Goal: Task Accomplishment & Management: Complete application form

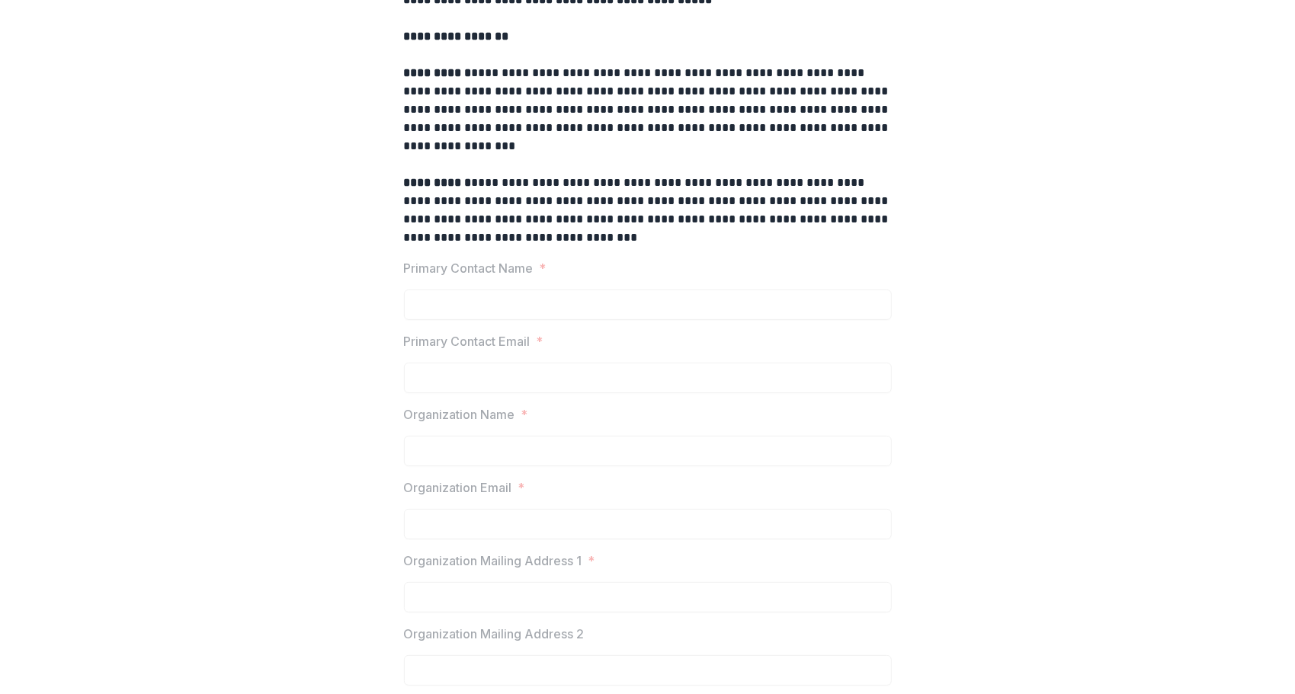
scroll to position [253, 0]
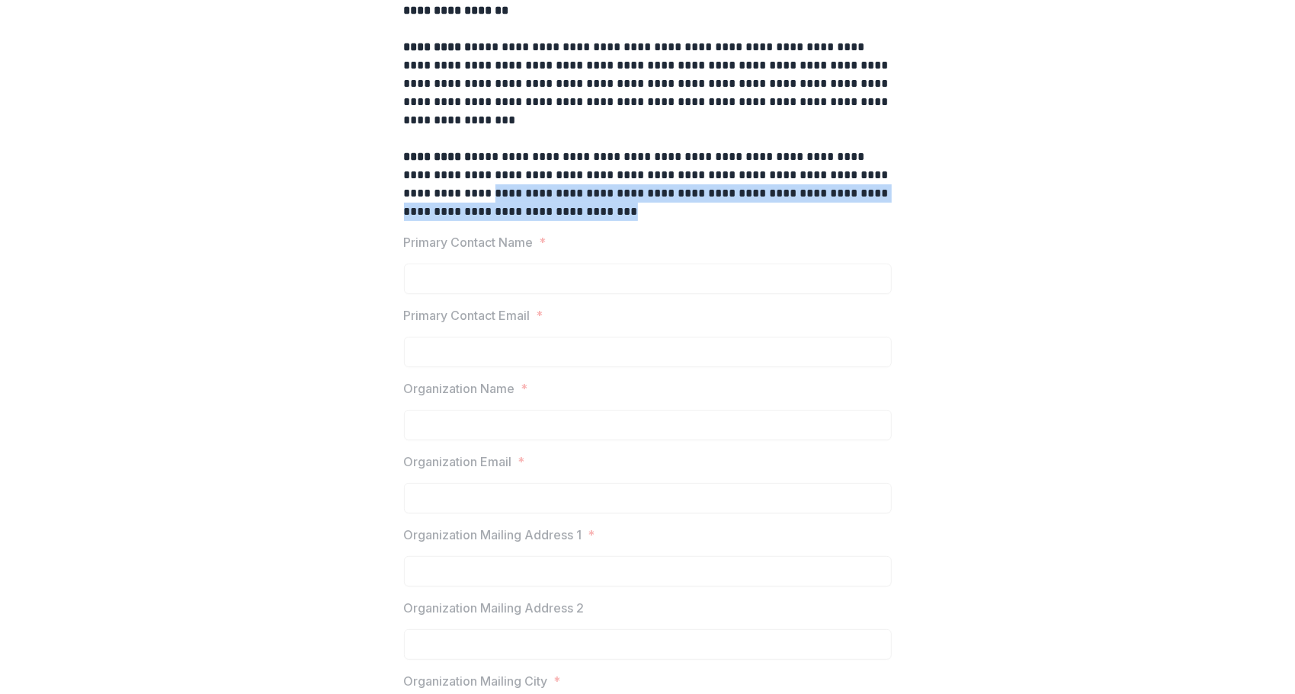
drag, startPoint x: 1290, startPoint y: 204, endPoint x: 1285, endPoint y: 178, distance: 25.6
click at [1285, 178] on div "**********" at bounding box center [647, 347] width 1295 height 694
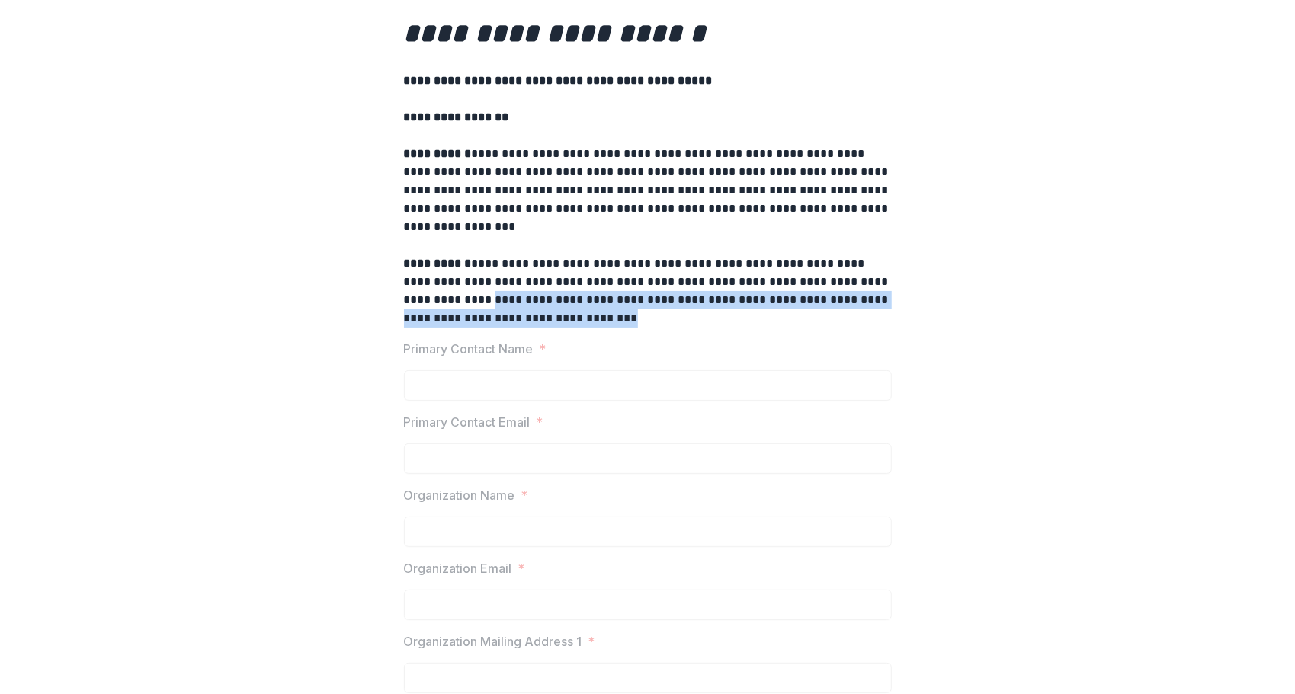
scroll to position [0, 0]
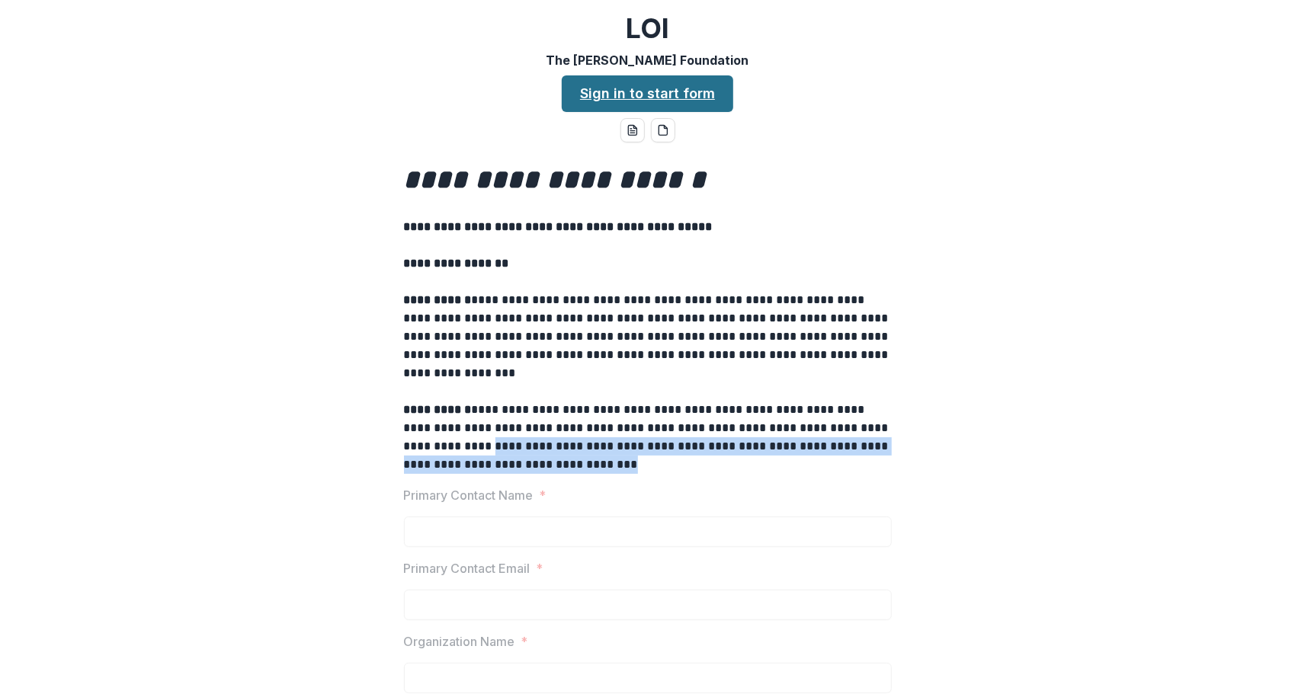
click at [685, 96] on link "Sign in to start form" at bounding box center [648, 93] width 172 height 37
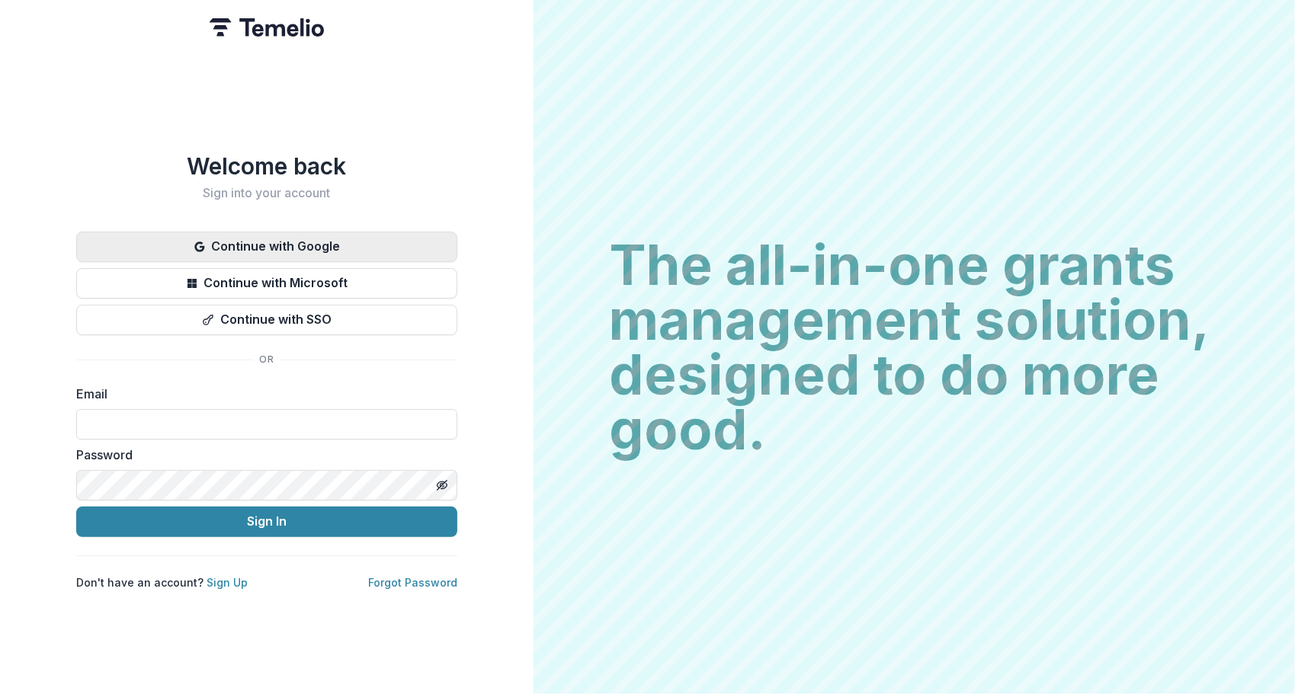
click at [245, 234] on button "Continue with Google" at bounding box center [266, 247] width 381 height 30
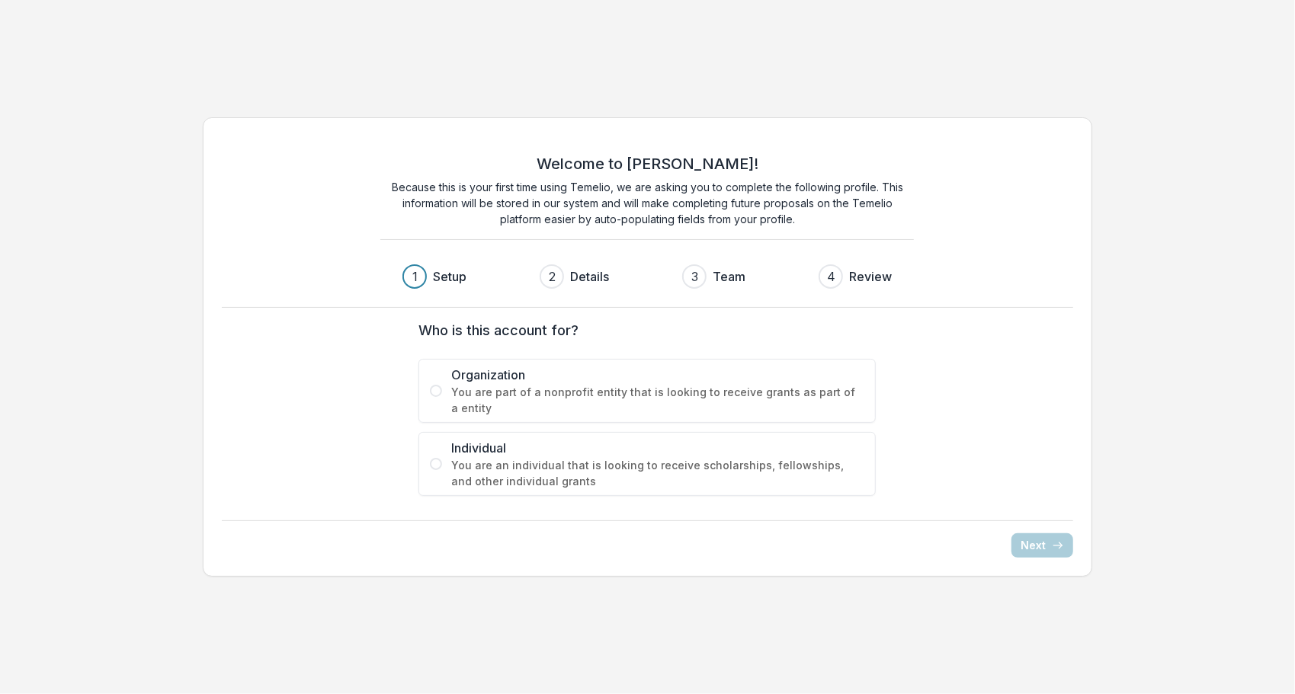
click at [611, 398] on span "You are part of a nonprofit entity that is looking to receive grants as part of…" at bounding box center [657, 400] width 413 height 32
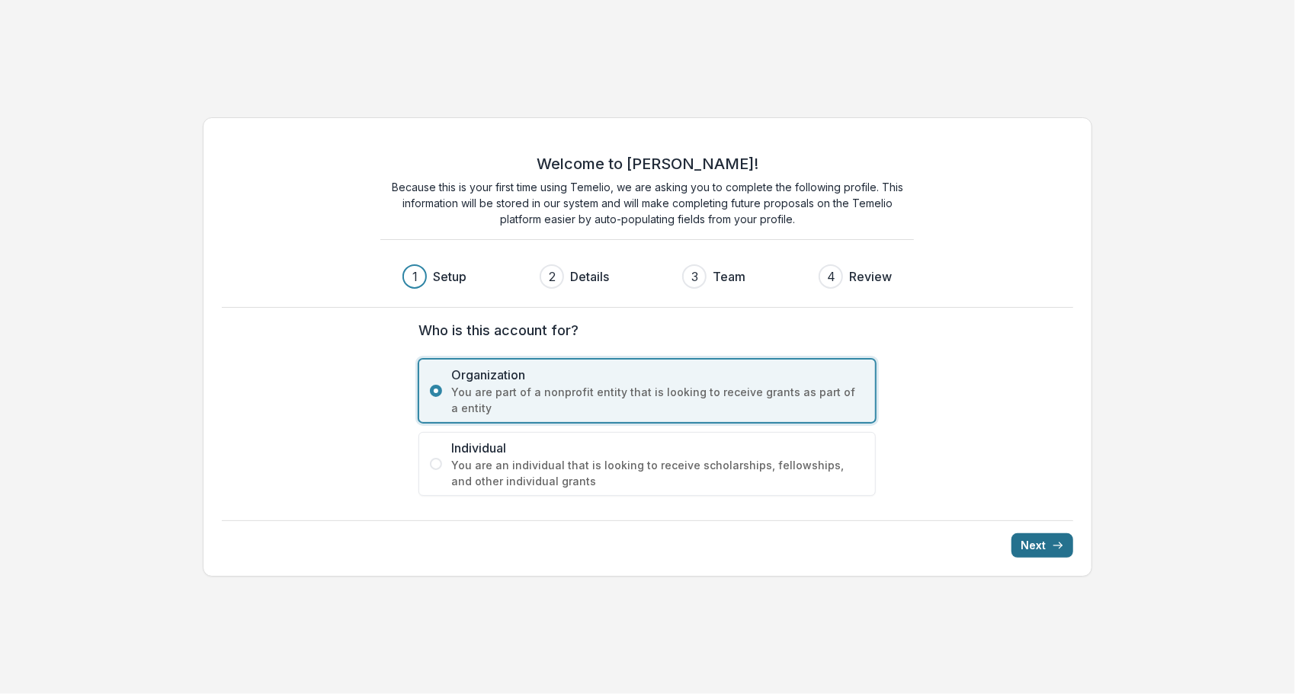
click at [1046, 543] on button "Next" at bounding box center [1043, 546] width 62 height 24
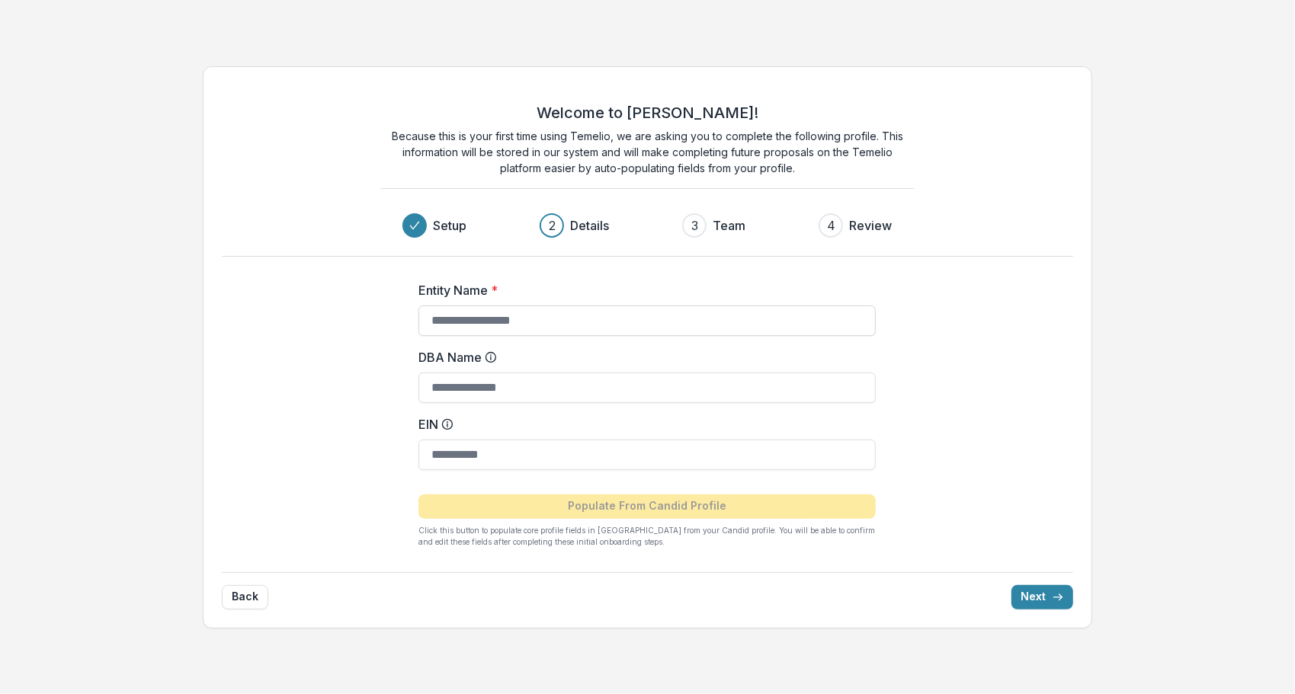
click at [634, 316] on input "Entity Name *" at bounding box center [647, 321] width 457 height 30
type input "**********"
click at [585, 457] on input "EIN" at bounding box center [647, 455] width 457 height 30
click at [551, 441] on input "EIN" at bounding box center [647, 455] width 457 height 30
type input "**********"
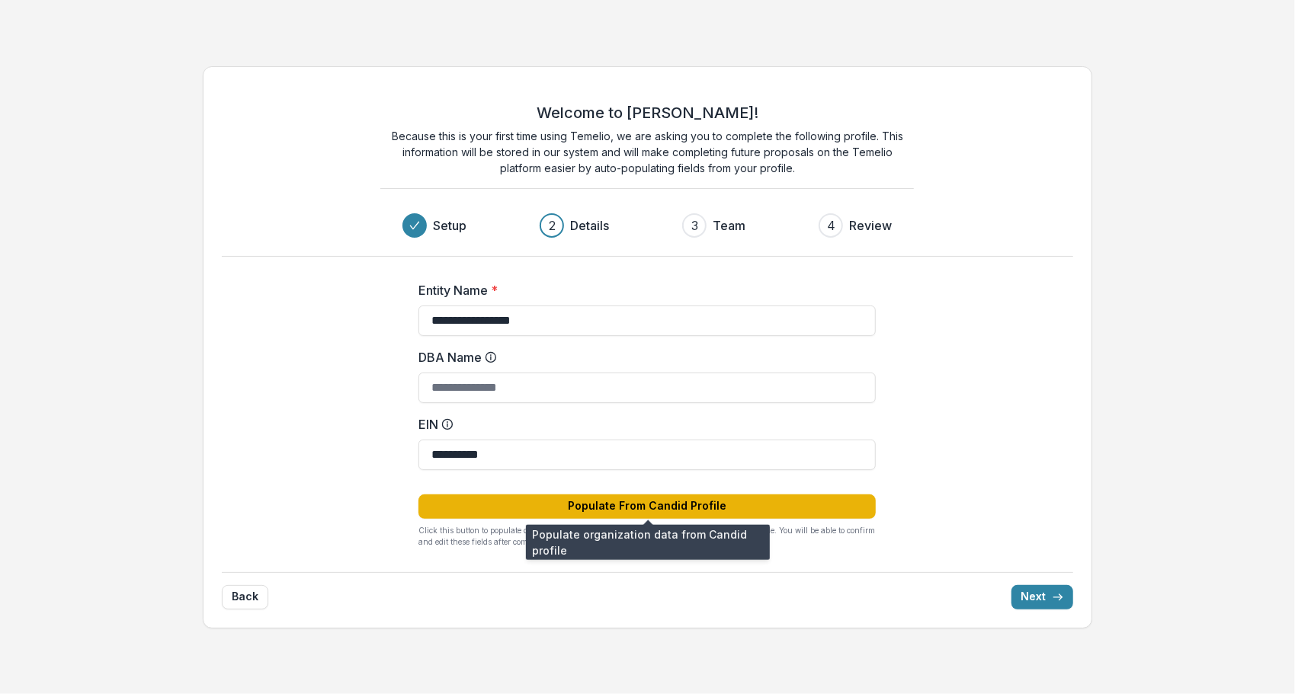
click at [645, 508] on button "Populate From Candid Profile" at bounding box center [647, 507] width 457 height 24
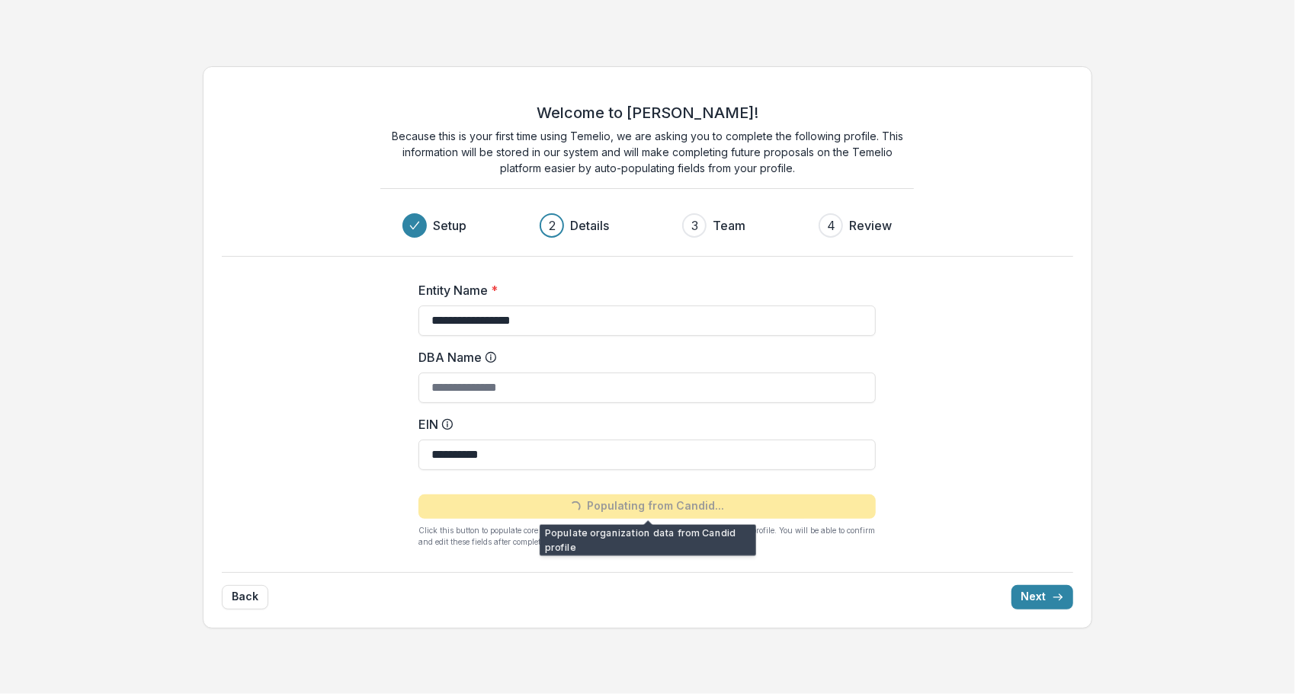
type input "**********"
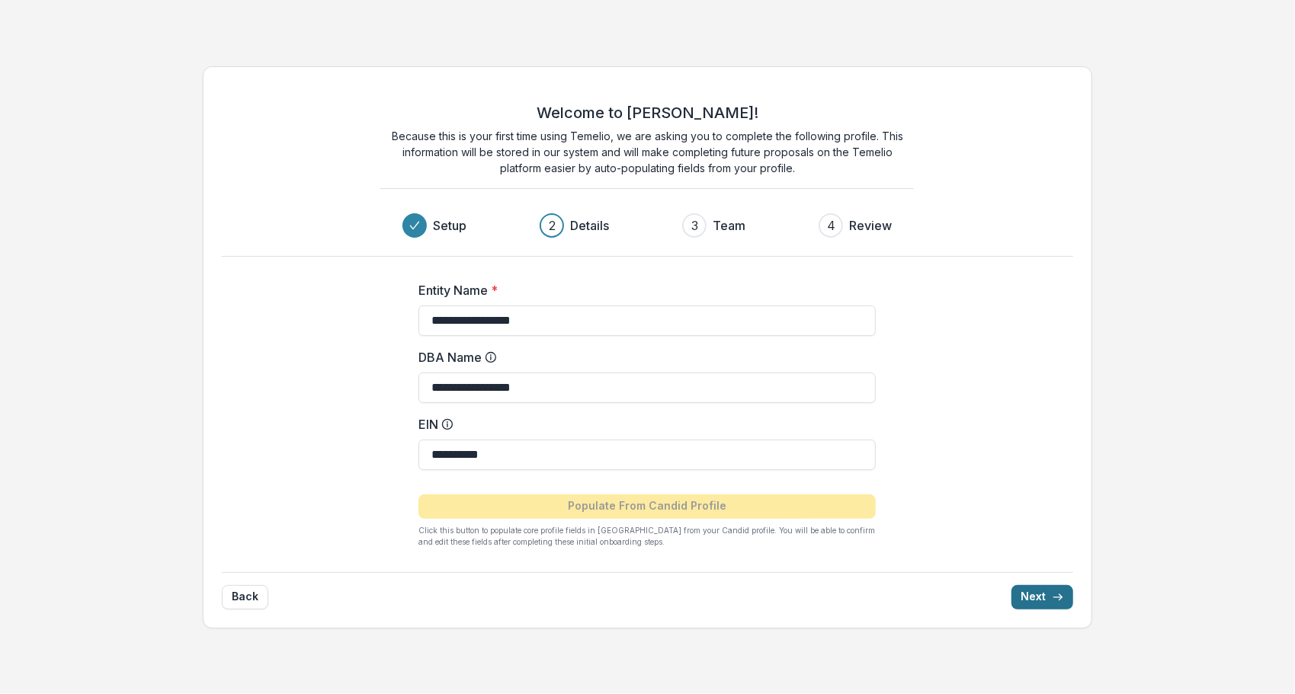
click at [1031, 601] on button "Next" at bounding box center [1043, 597] width 62 height 24
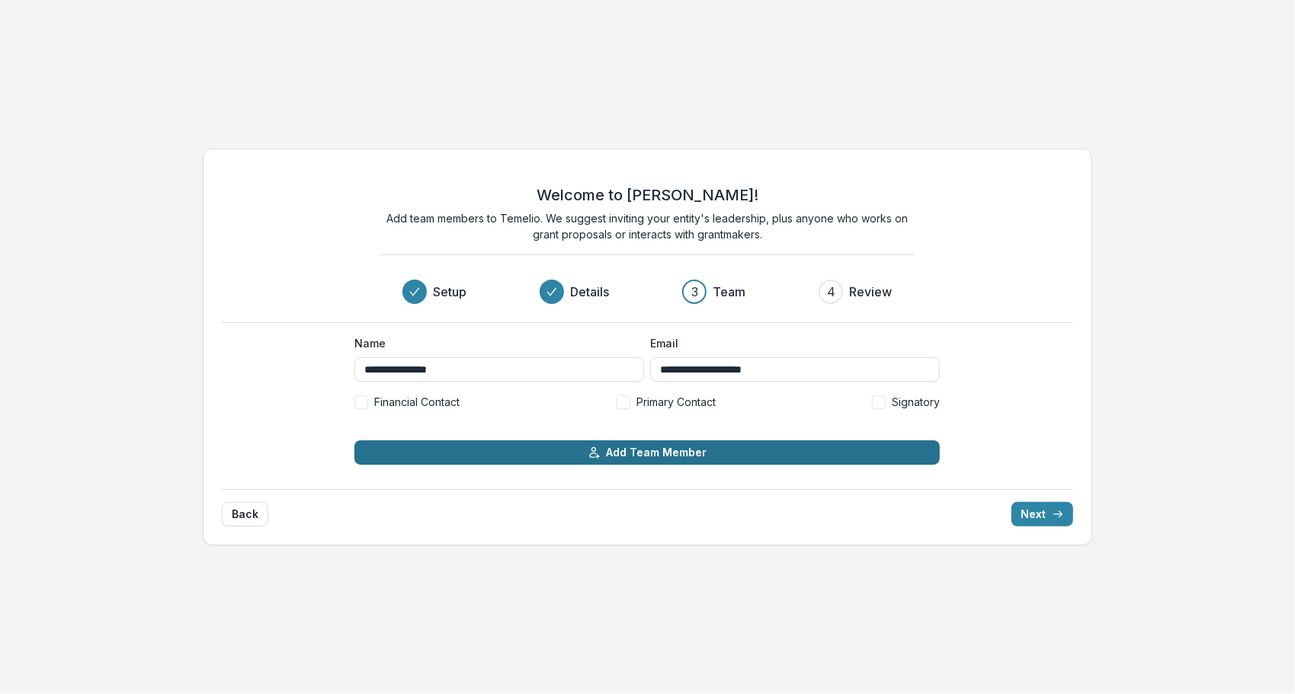
click at [621, 450] on button "Add Team Member" at bounding box center [646, 453] width 585 height 24
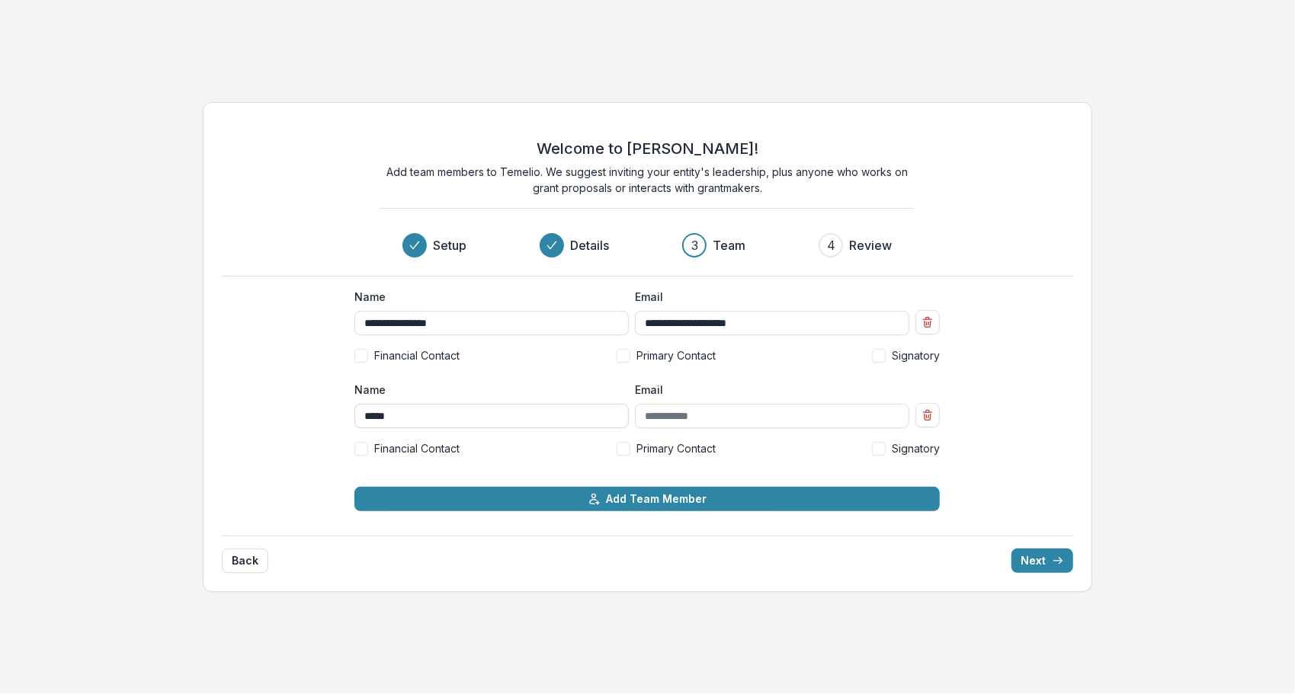
click at [516, 413] on input "*****" at bounding box center [491, 416] width 274 height 24
type input "**********"
click at [682, 418] on input "Email" at bounding box center [772, 416] width 274 height 24
type input "**********"
click at [632, 446] on label "Primary Contact" at bounding box center [666, 449] width 99 height 16
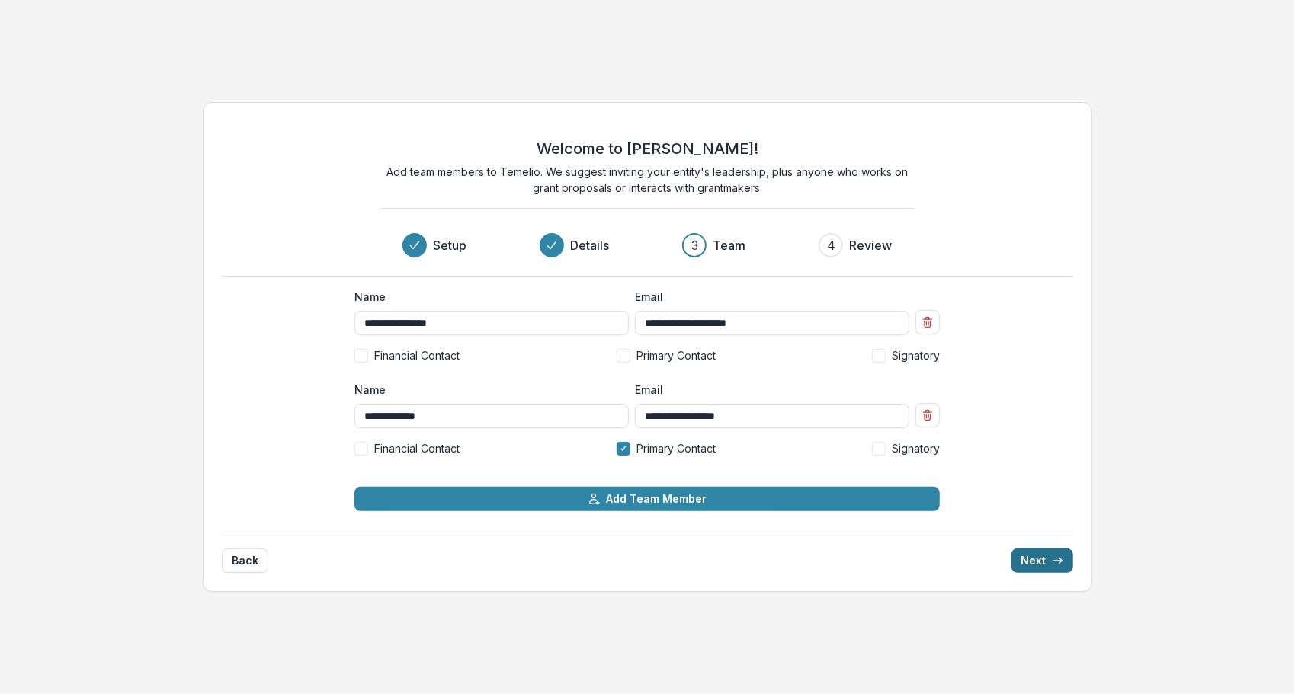
click at [1038, 562] on button "Next" at bounding box center [1043, 561] width 62 height 24
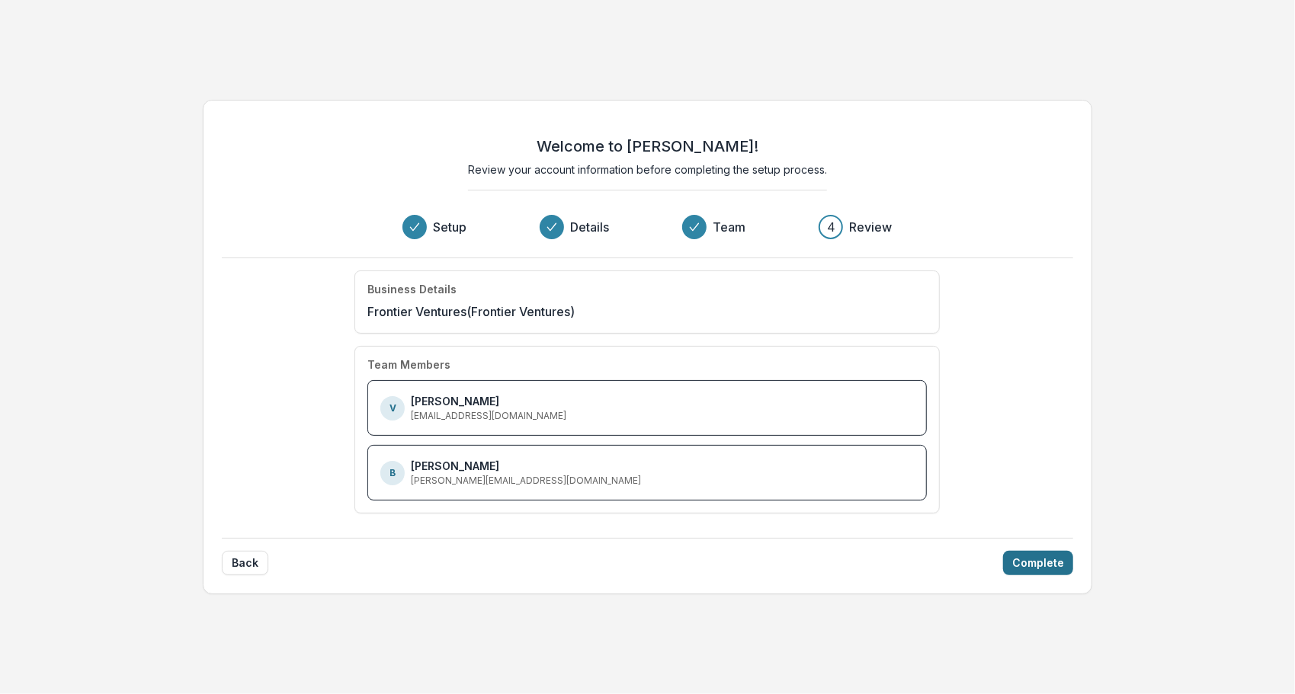
click at [1028, 569] on button "Complete" at bounding box center [1038, 563] width 70 height 24
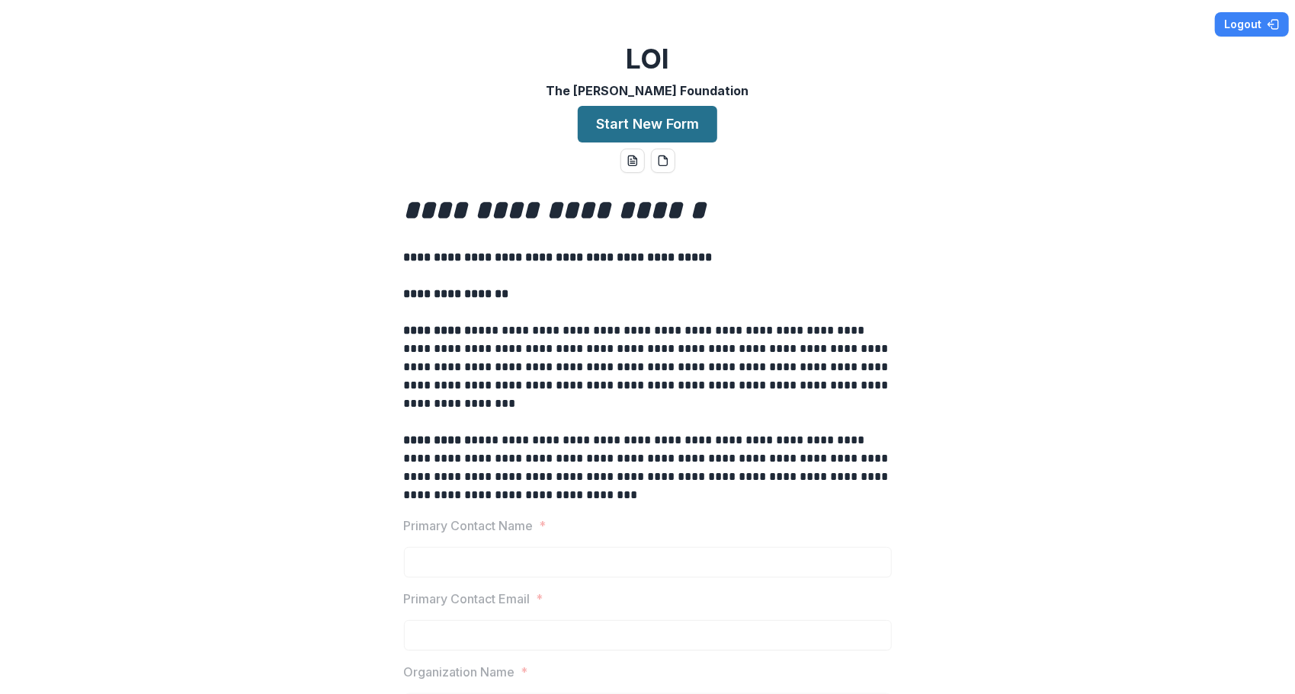
click at [631, 119] on button "Start New Form" at bounding box center [648, 124] width 140 height 37
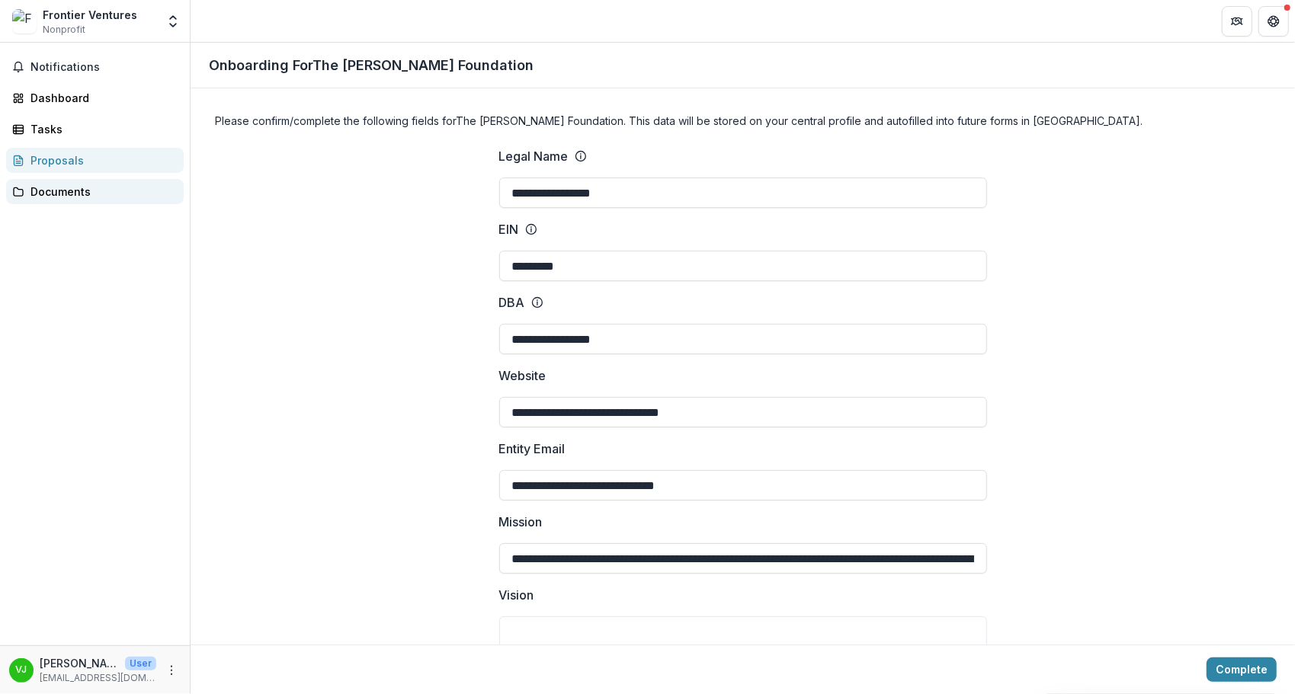
click at [66, 191] on div "Documents" at bounding box center [100, 192] width 141 height 16
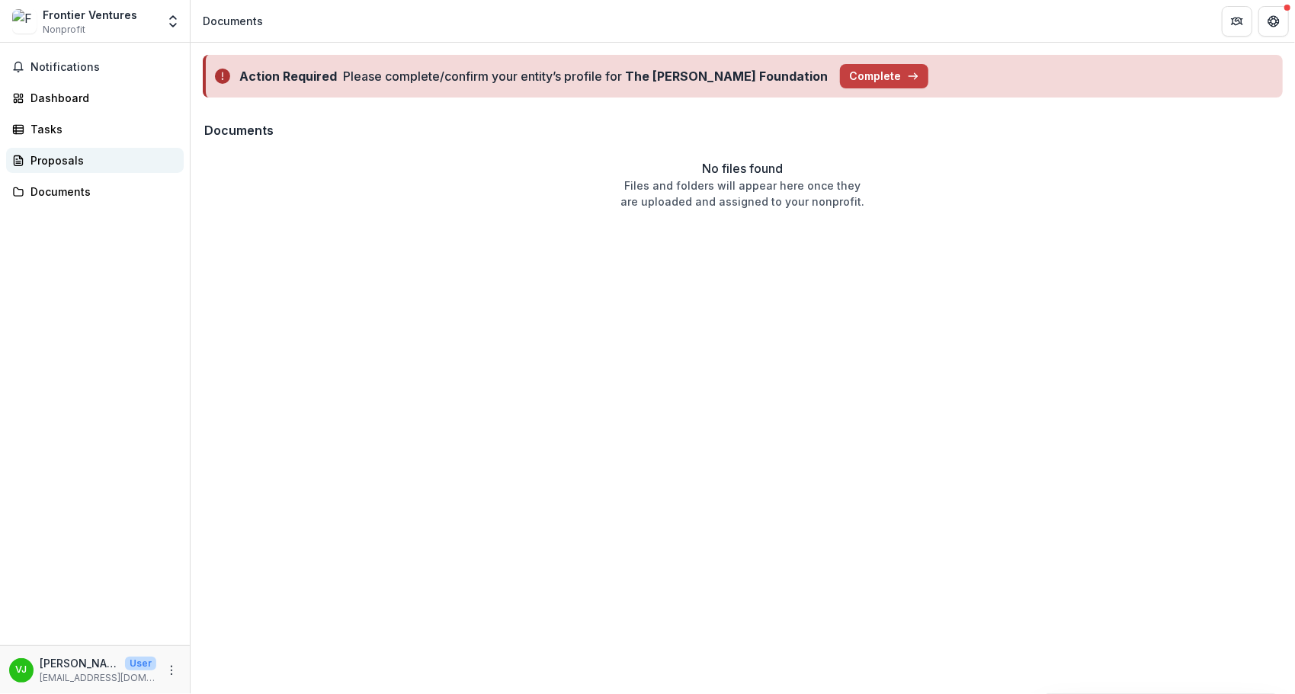
click at [63, 157] on div "Proposals" at bounding box center [100, 160] width 141 height 16
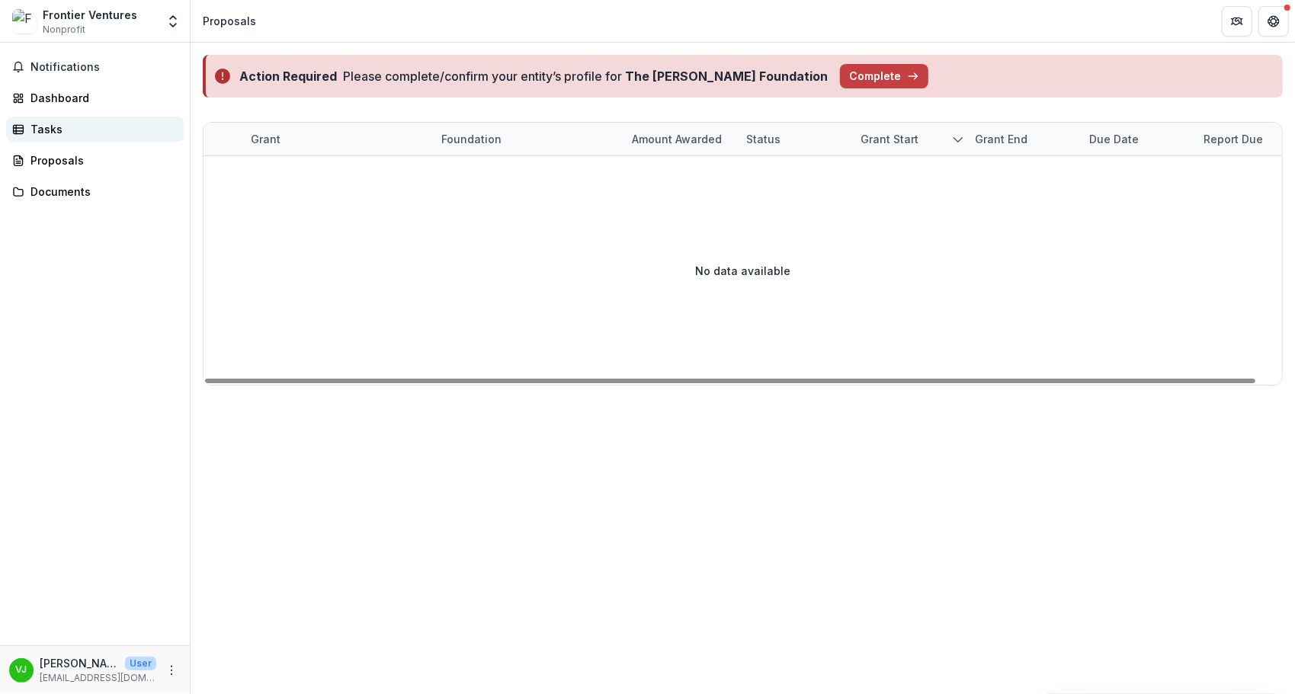
click at [59, 117] on link "Tasks" at bounding box center [95, 129] width 178 height 25
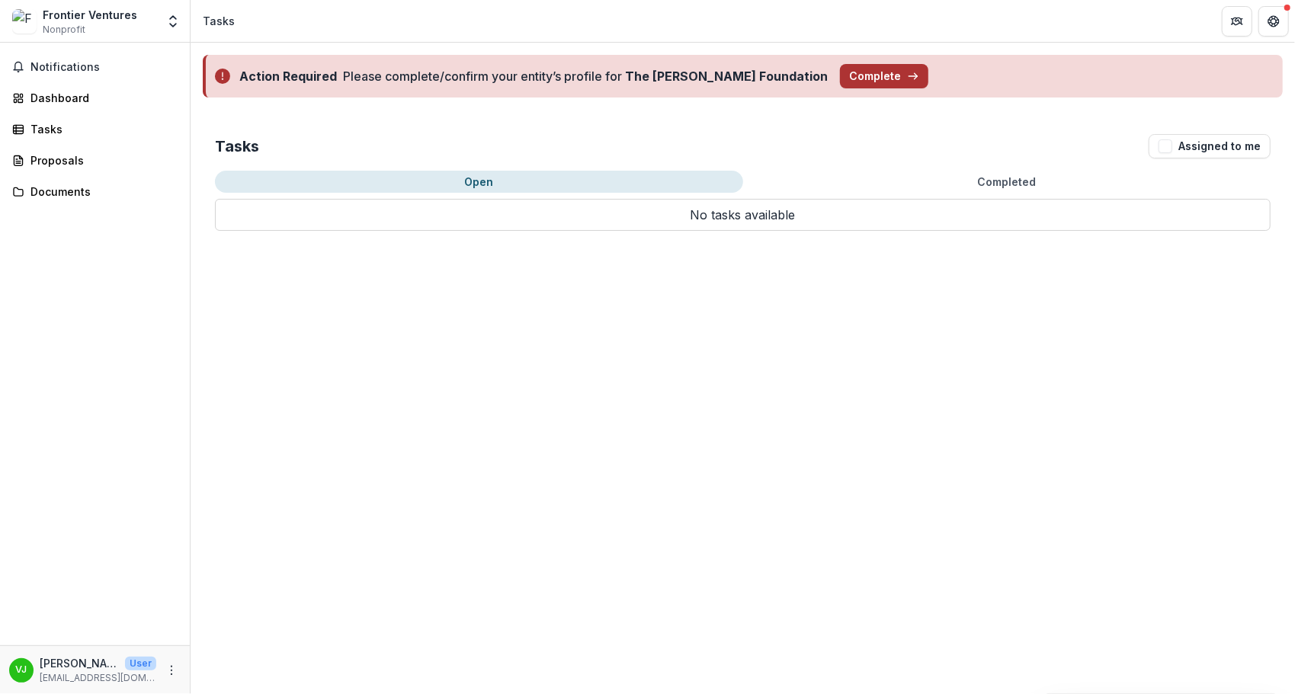
click at [840, 78] on button "Complete" at bounding box center [884, 76] width 88 height 24
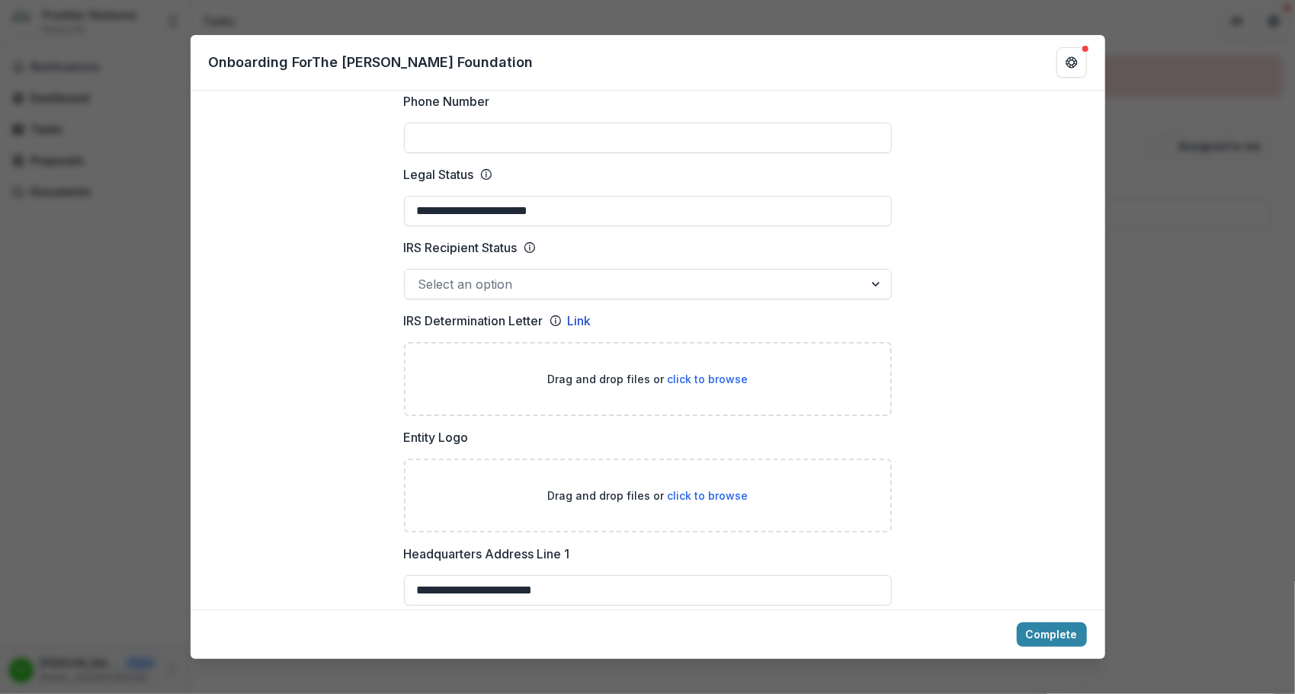
scroll to position [707, 0]
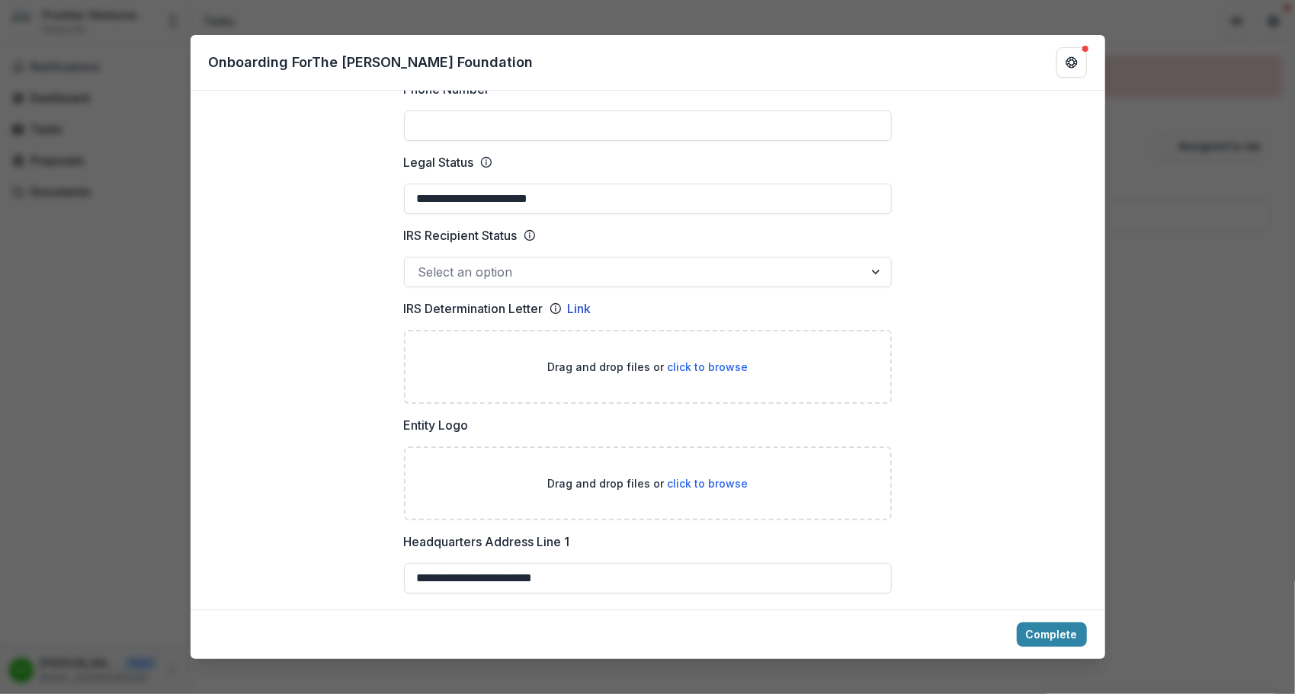
click at [871, 258] on div at bounding box center [877, 272] width 27 height 29
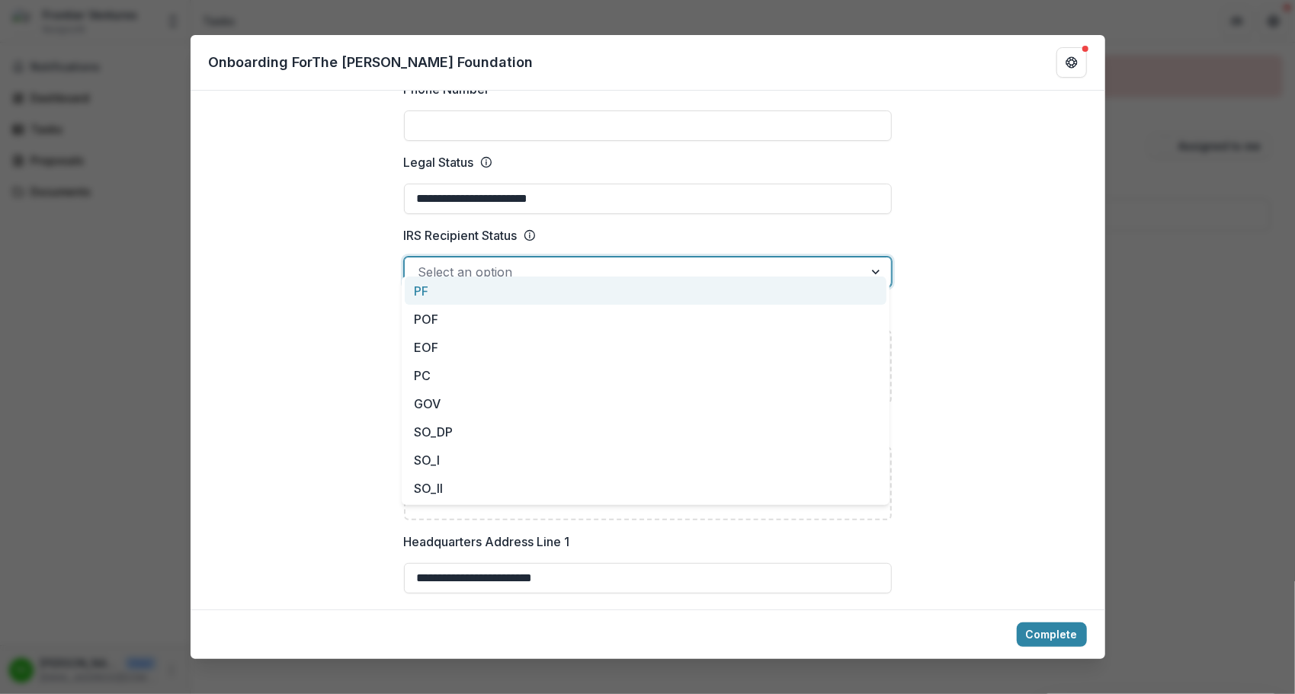
click at [834, 261] on div at bounding box center [634, 271] width 431 height 21
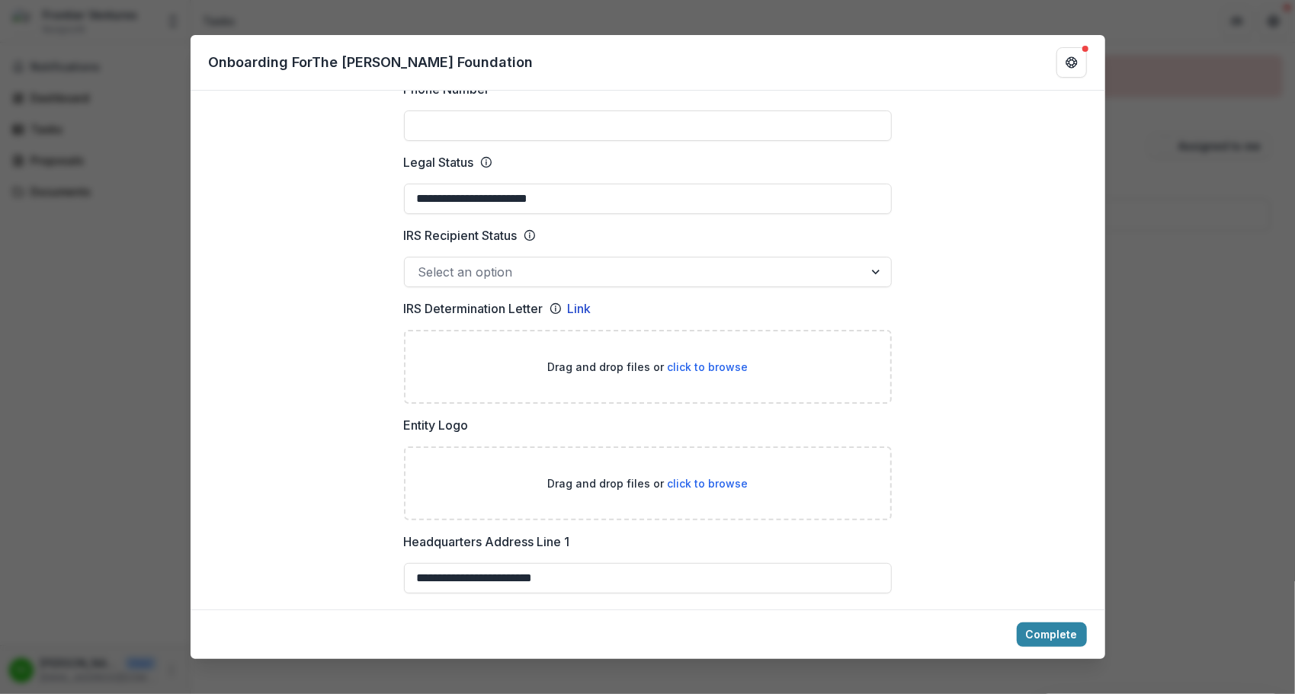
click at [688, 361] on span "click to browse" at bounding box center [707, 367] width 81 height 13
type input "**********"
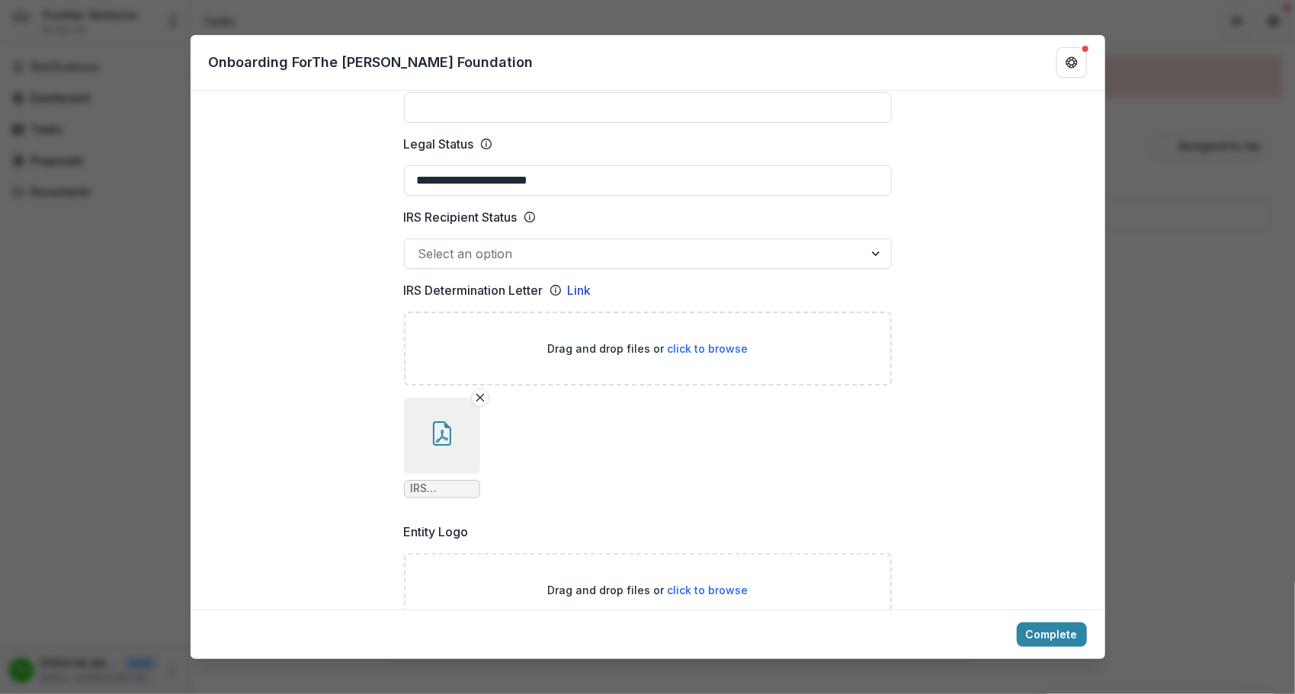
scroll to position [633, 0]
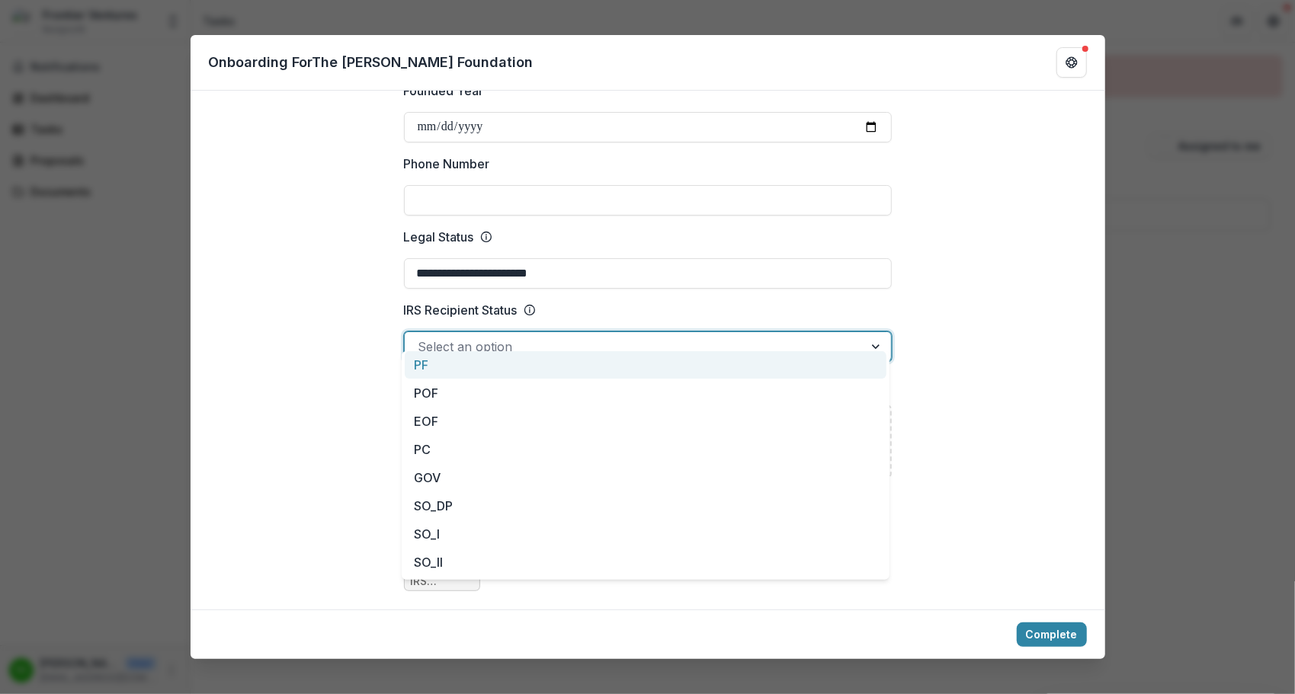
click at [502, 337] on div at bounding box center [634, 346] width 431 height 21
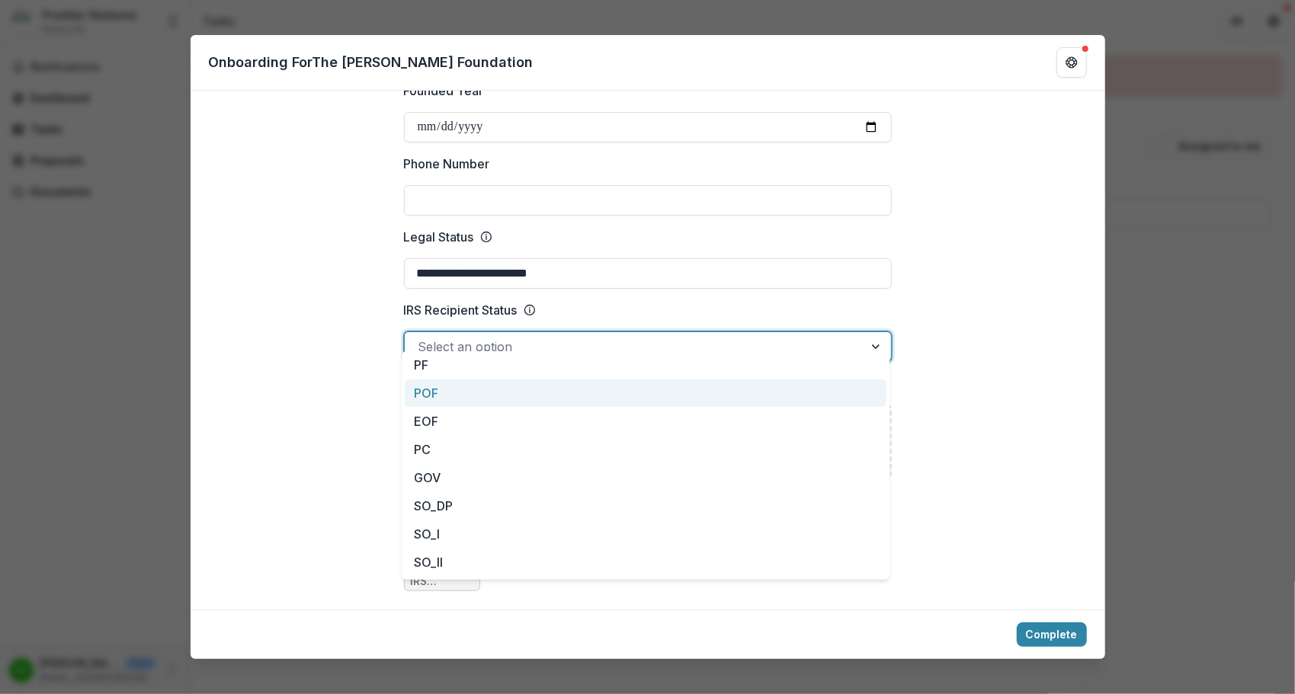
scroll to position [2, 0]
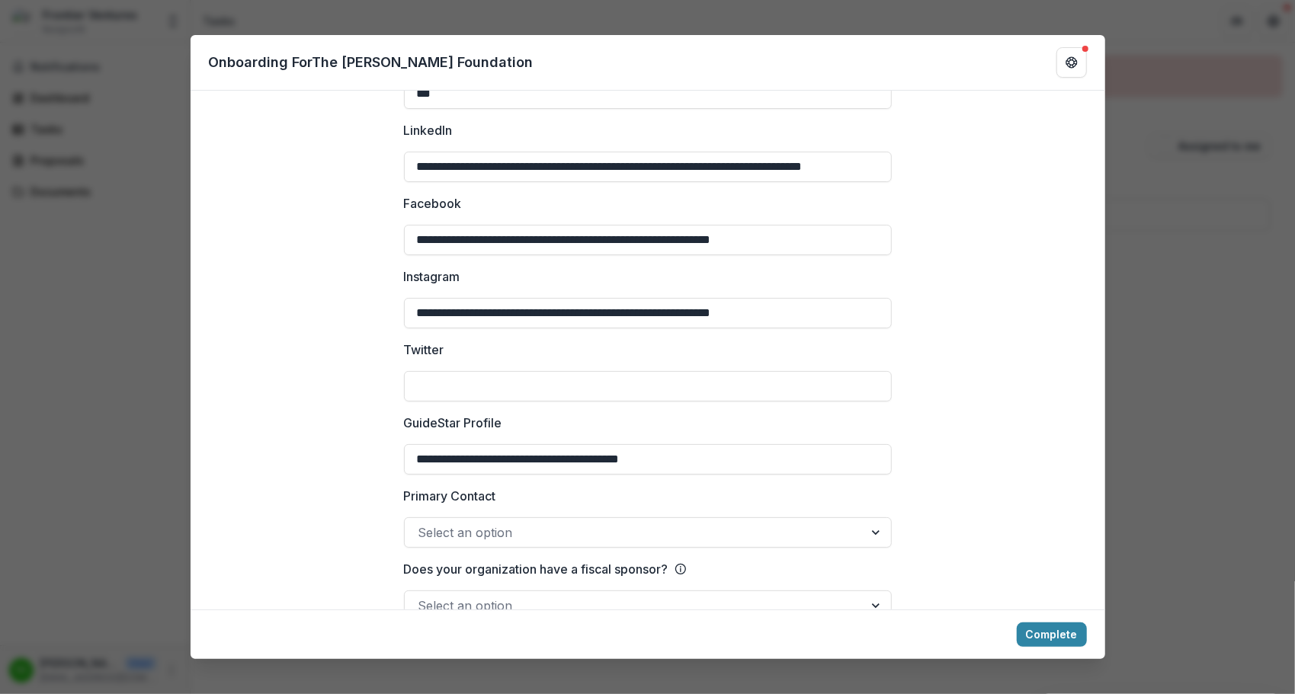
scroll to position [2141, 0]
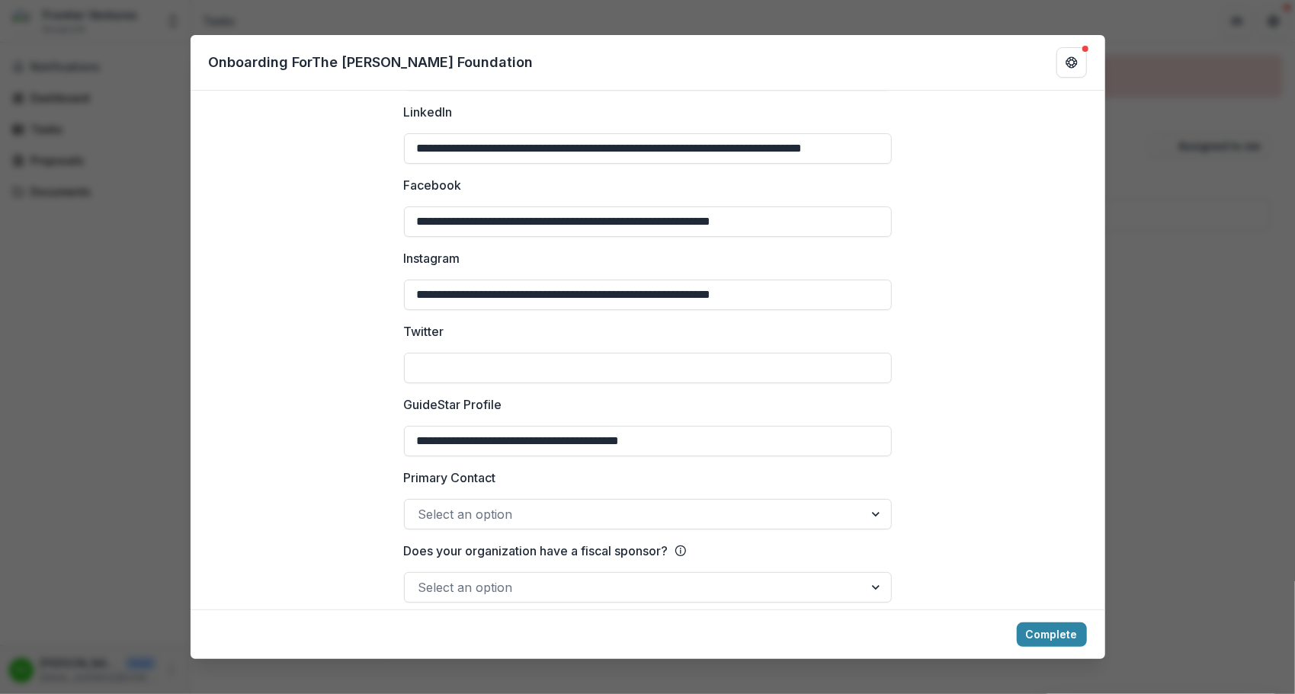
click at [765, 504] on div at bounding box center [634, 514] width 431 height 21
click at [656, 536] on div "No options" at bounding box center [646, 534] width 482 height 30
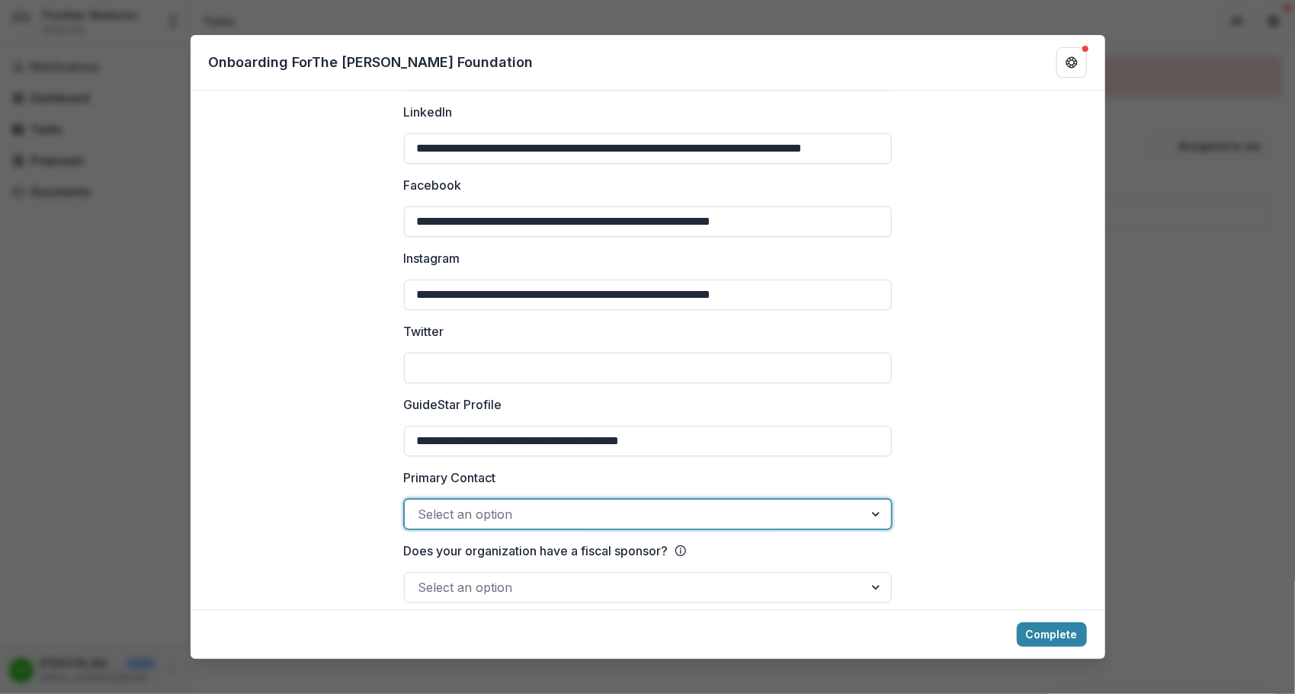
click at [636, 504] on div at bounding box center [634, 514] width 431 height 21
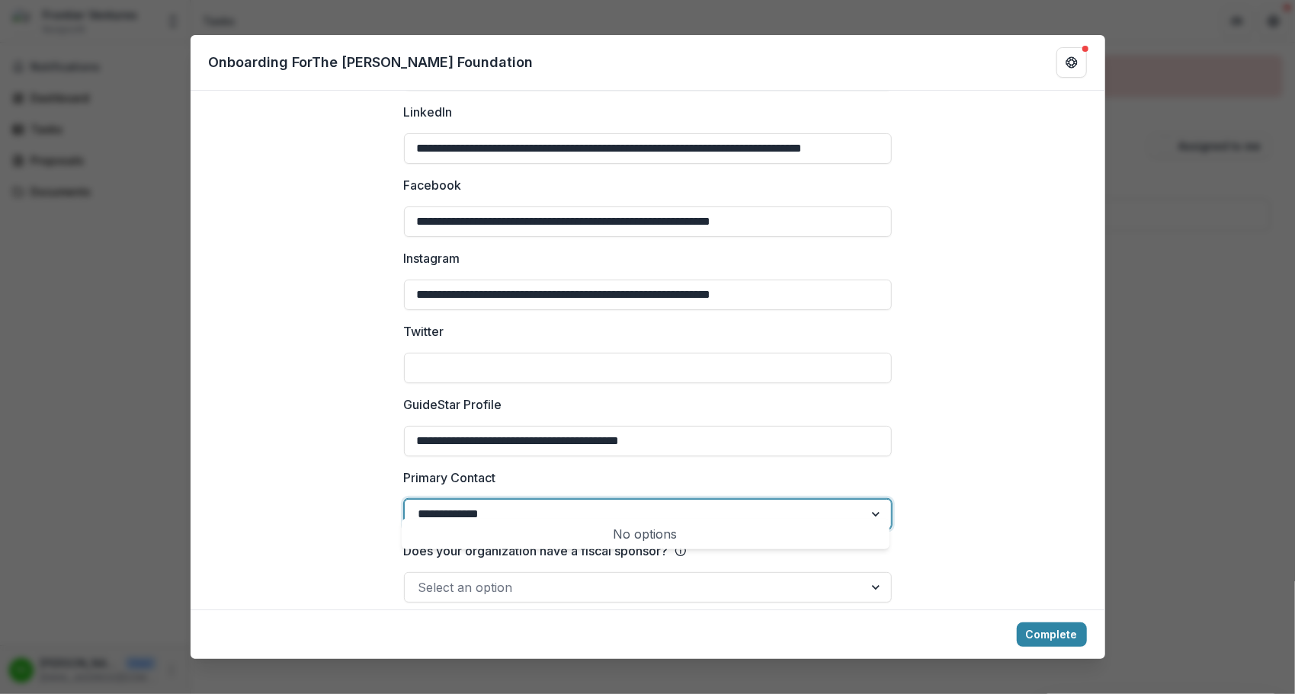
type input "**********"
click at [569, 509] on div "Select an option" at bounding box center [634, 514] width 459 height 24
click at [547, 537] on div "No options" at bounding box center [646, 534] width 482 height 30
click at [651, 534] on div "No options" at bounding box center [646, 534] width 482 height 30
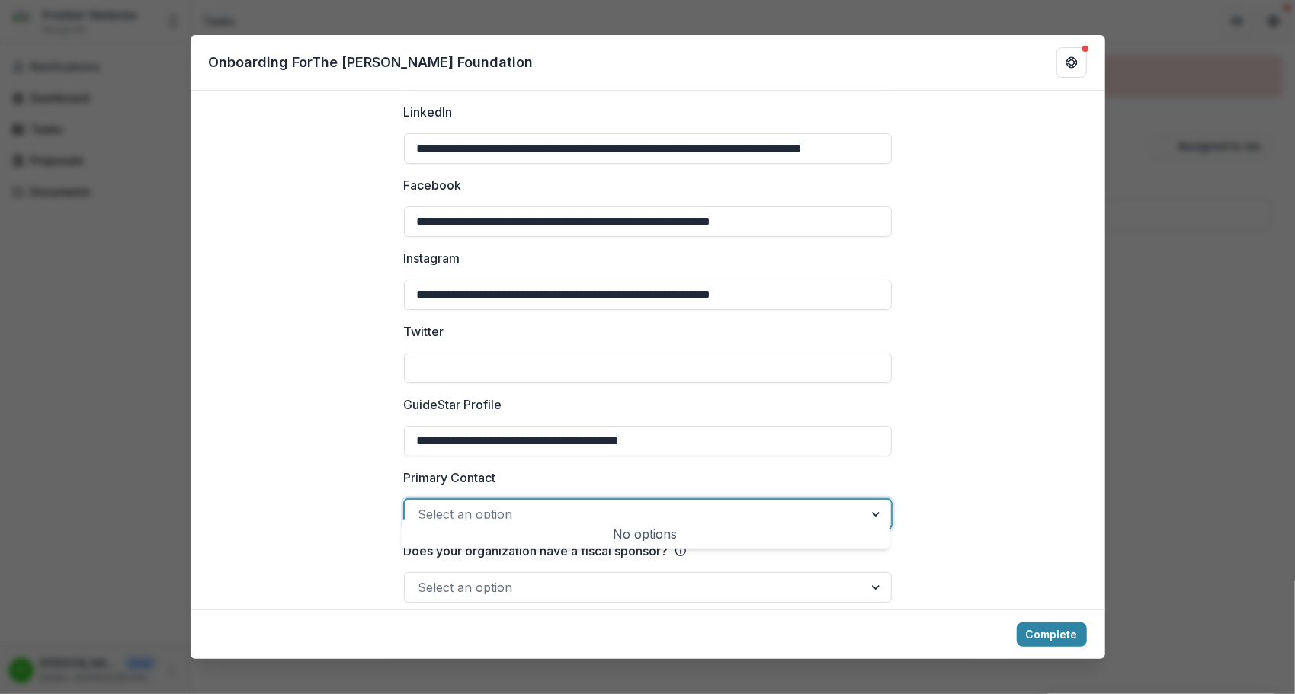
click at [633, 581] on div at bounding box center [634, 587] width 431 height 21
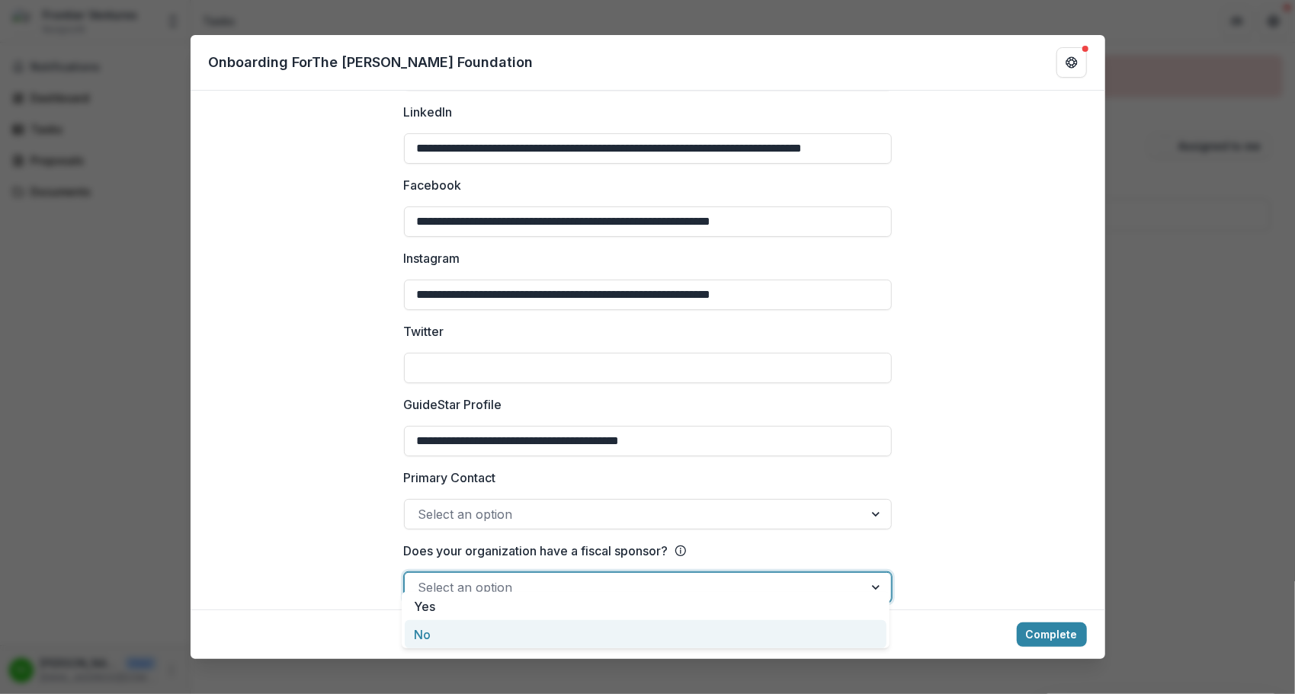
click at [593, 630] on div "No" at bounding box center [646, 635] width 482 height 28
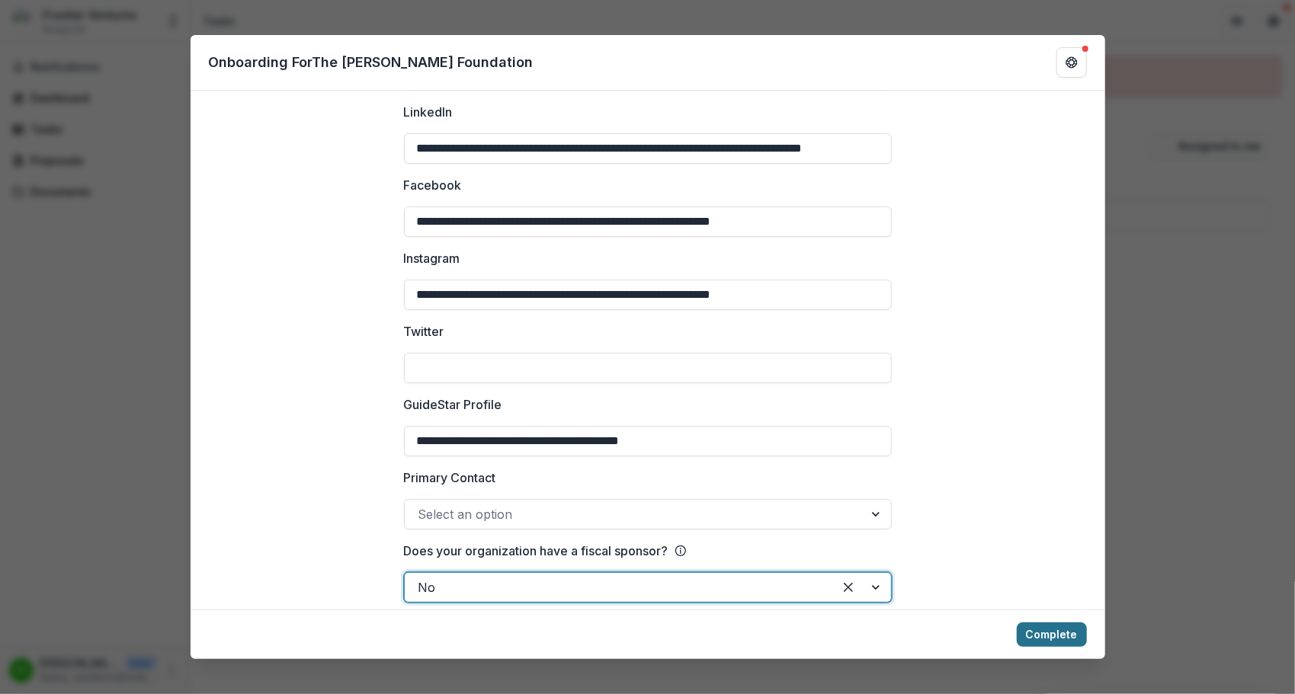
click at [1044, 631] on button "Complete" at bounding box center [1052, 635] width 70 height 24
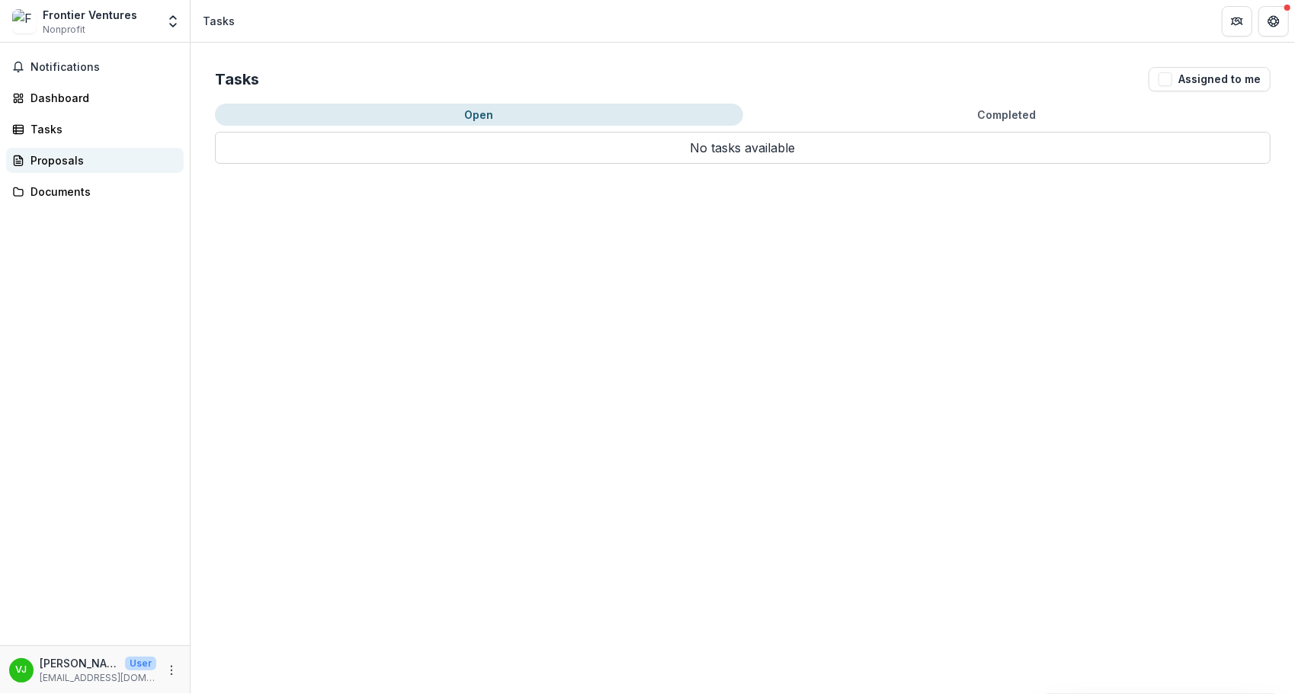
click at [53, 155] on div "Proposals" at bounding box center [100, 160] width 141 height 16
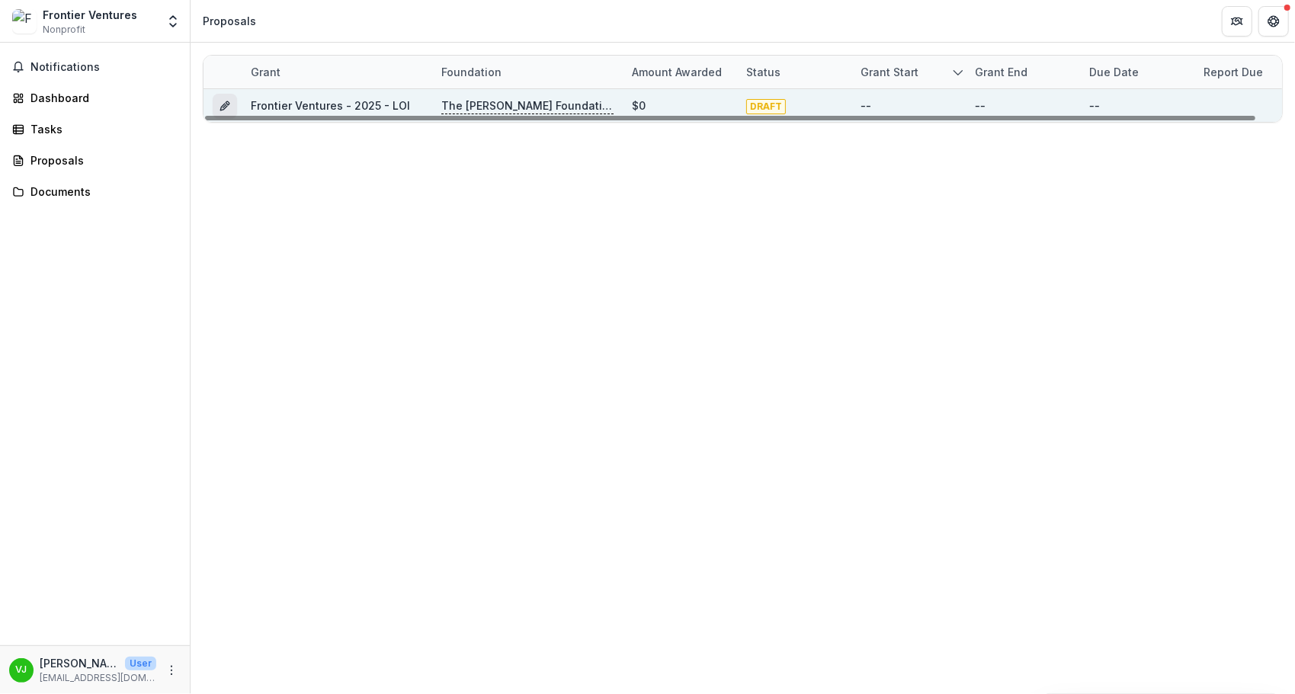
click at [223, 101] on icon "Grant 3493d382-a18a-4447-8410-8b69562fb6b1" at bounding box center [225, 106] width 12 height 12
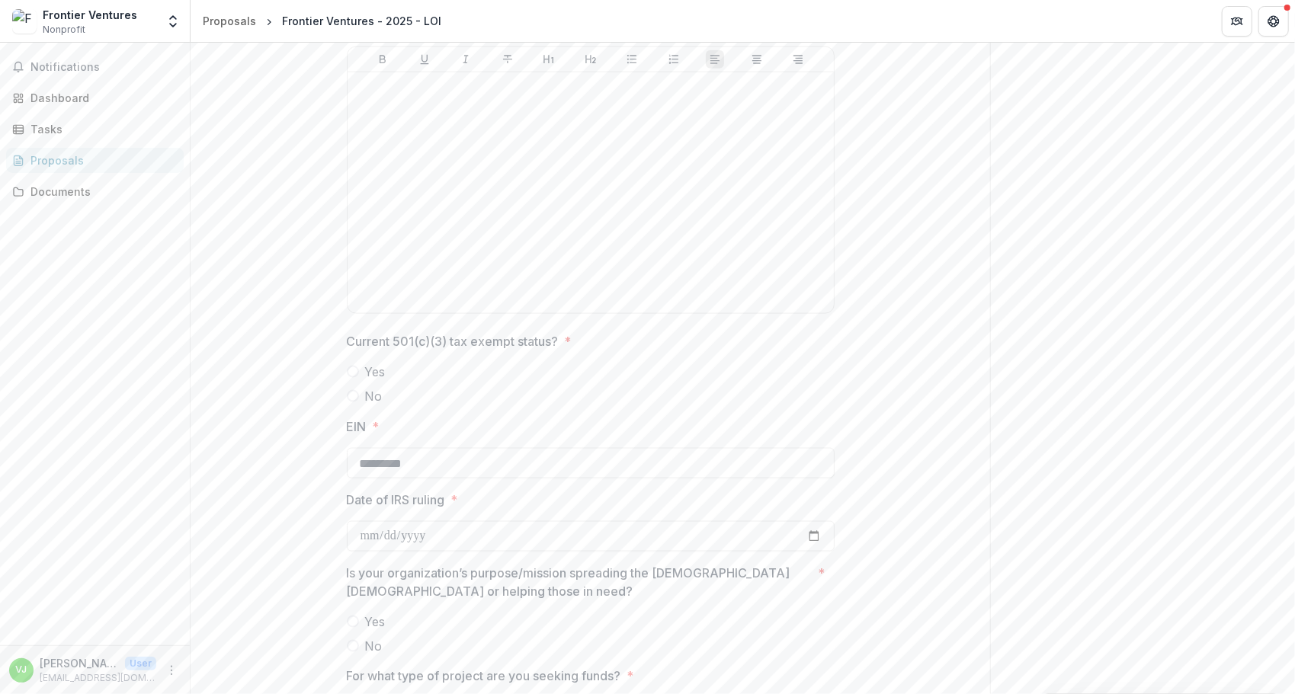
scroll to position [1337, 0]
click at [352, 367] on span at bounding box center [353, 367] width 12 height 12
click at [427, 528] on input "Date of IRS ruling *" at bounding box center [591, 532] width 488 height 30
click at [364, 530] on input "Date of IRS ruling *" at bounding box center [591, 532] width 488 height 30
click at [389, 521] on input "**********" at bounding box center [591, 532] width 488 height 30
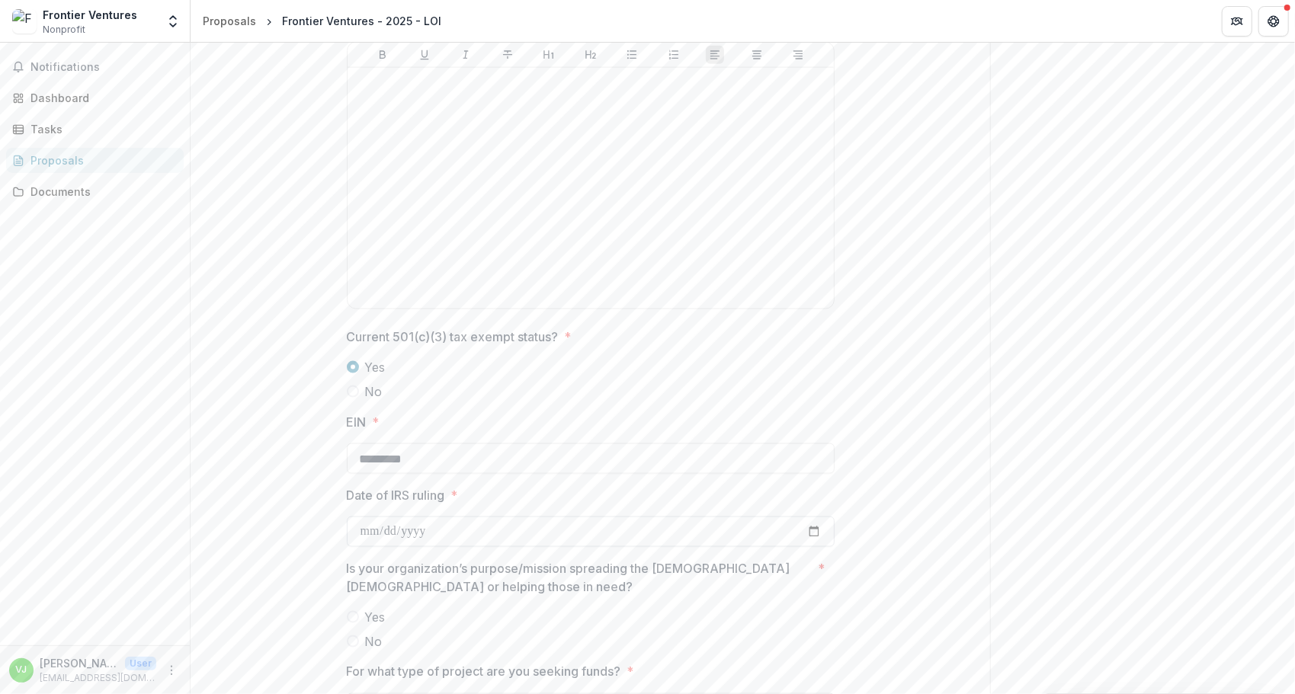
click at [390, 531] on input "**********" at bounding box center [591, 532] width 488 height 30
type input "**********"
click at [1066, 507] on div "Send comments or questions to The Bolick Foundation in the box below. The Bolic…" at bounding box center [1142, 212] width 305 height 3013
click at [417, 619] on label "Yes" at bounding box center [591, 617] width 488 height 18
click at [365, 615] on span "Yes" at bounding box center [375, 617] width 21 height 18
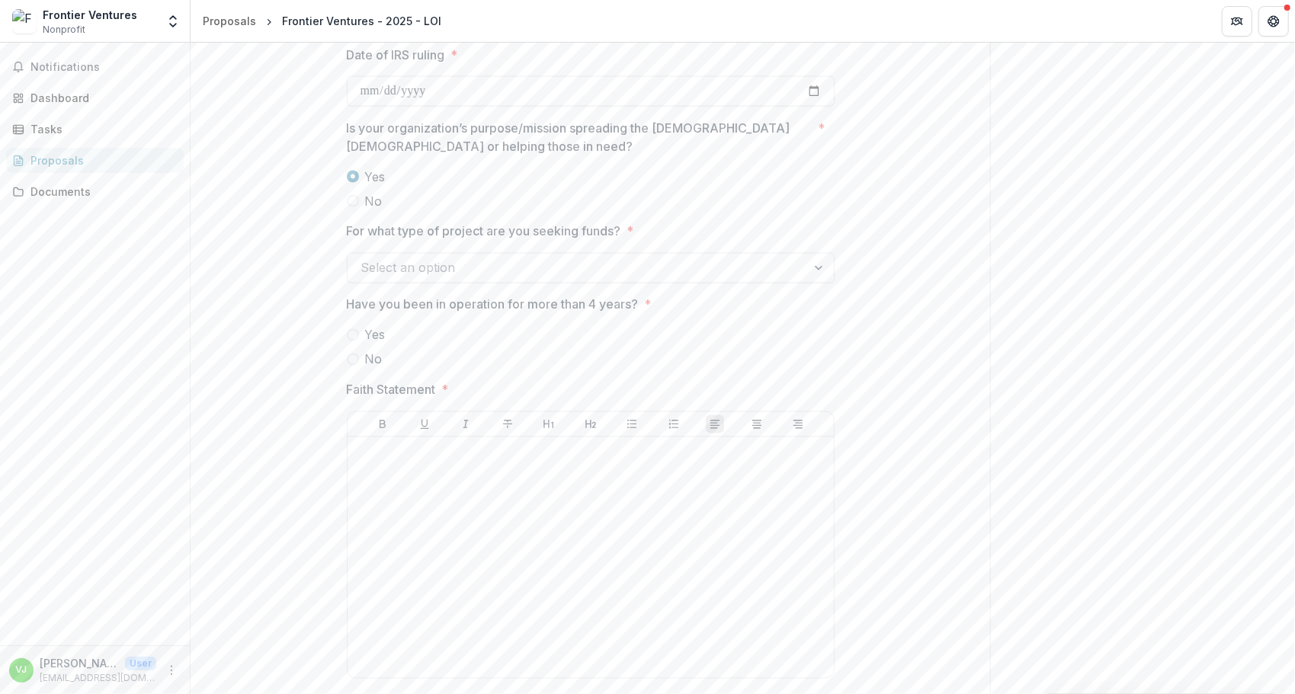
scroll to position [1791, 0]
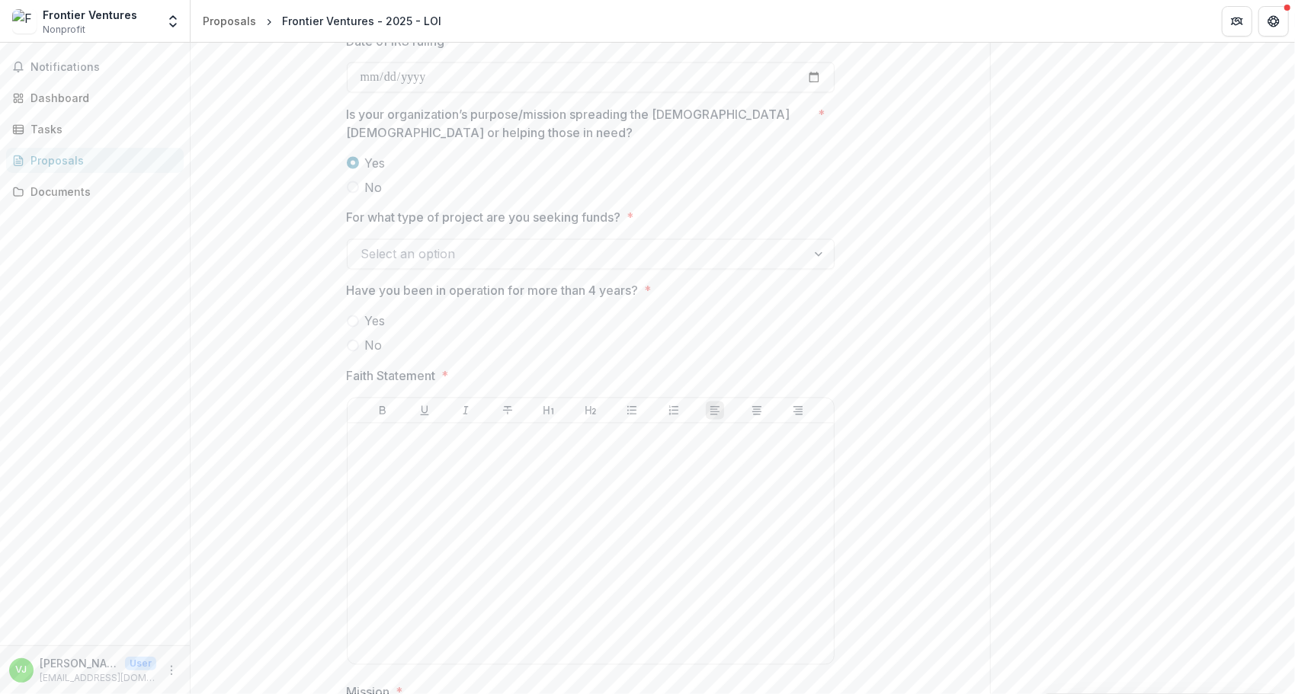
click at [816, 254] on div at bounding box center [820, 254] width 27 height 29
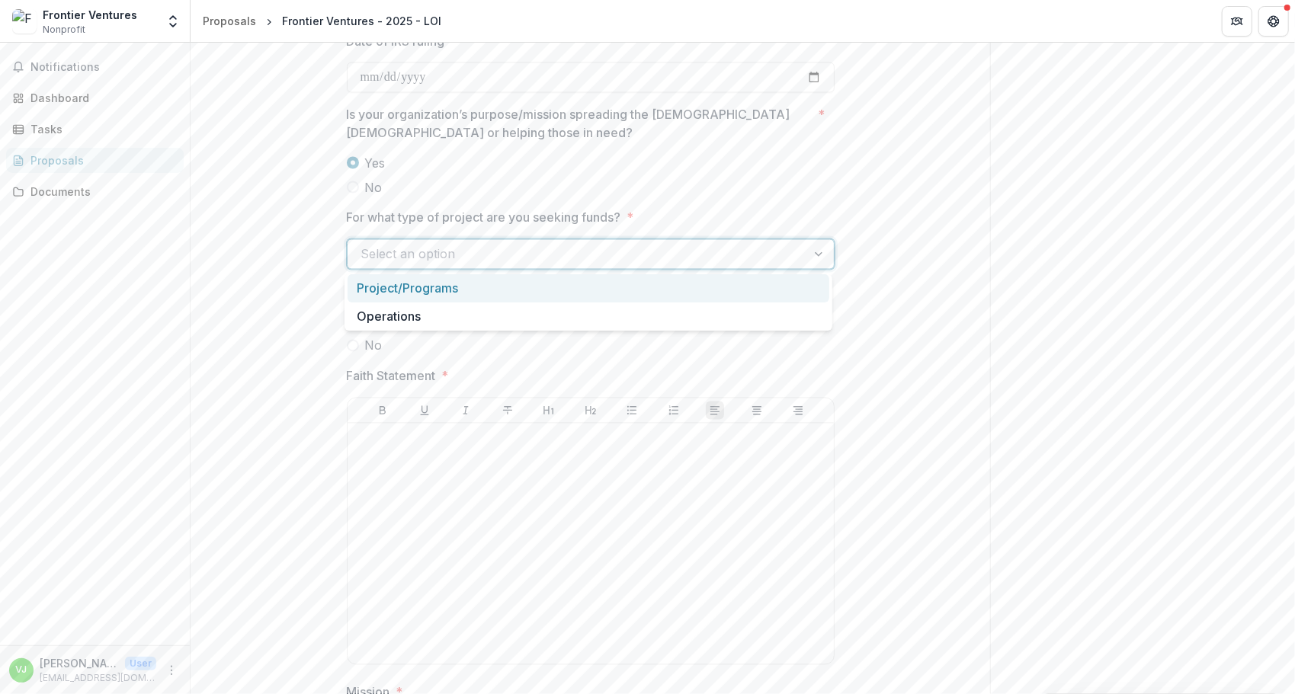
click at [735, 282] on div "Project/Programs" at bounding box center [589, 288] width 482 height 28
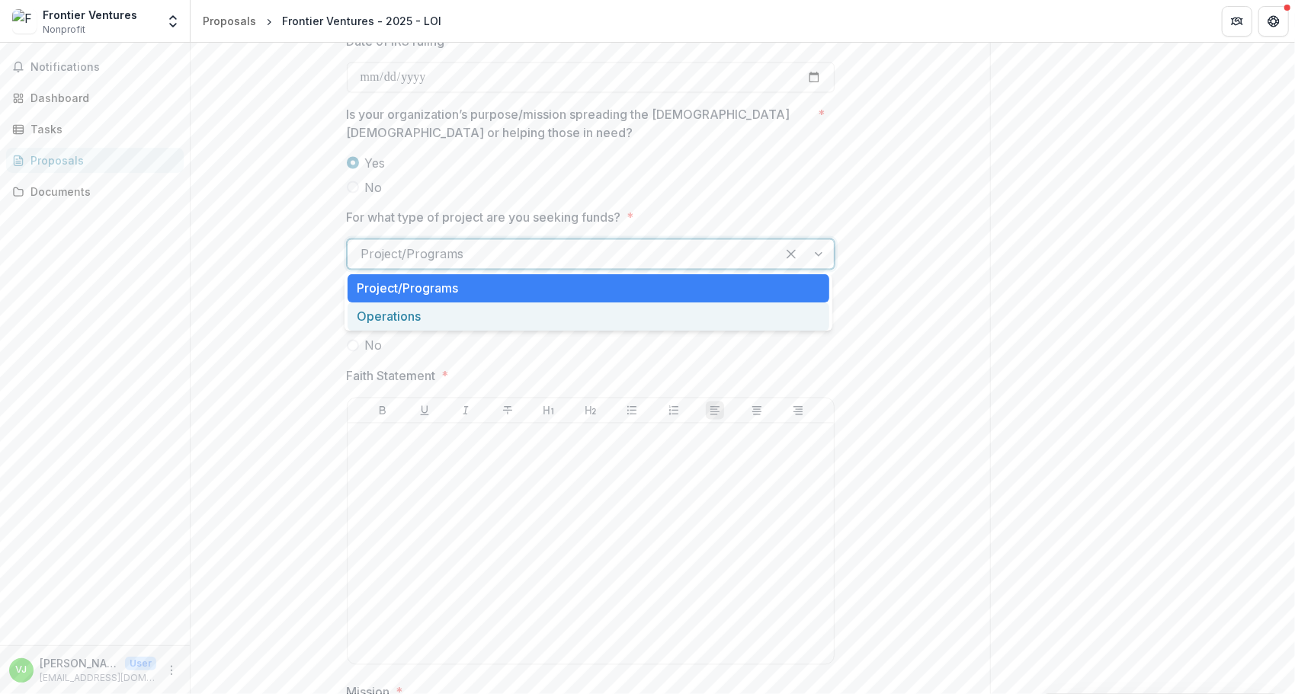
drag, startPoint x: 816, startPoint y: 253, endPoint x: 704, endPoint y: 310, distance: 125.1
click at [704, 310] on div "Operations" at bounding box center [589, 317] width 482 height 28
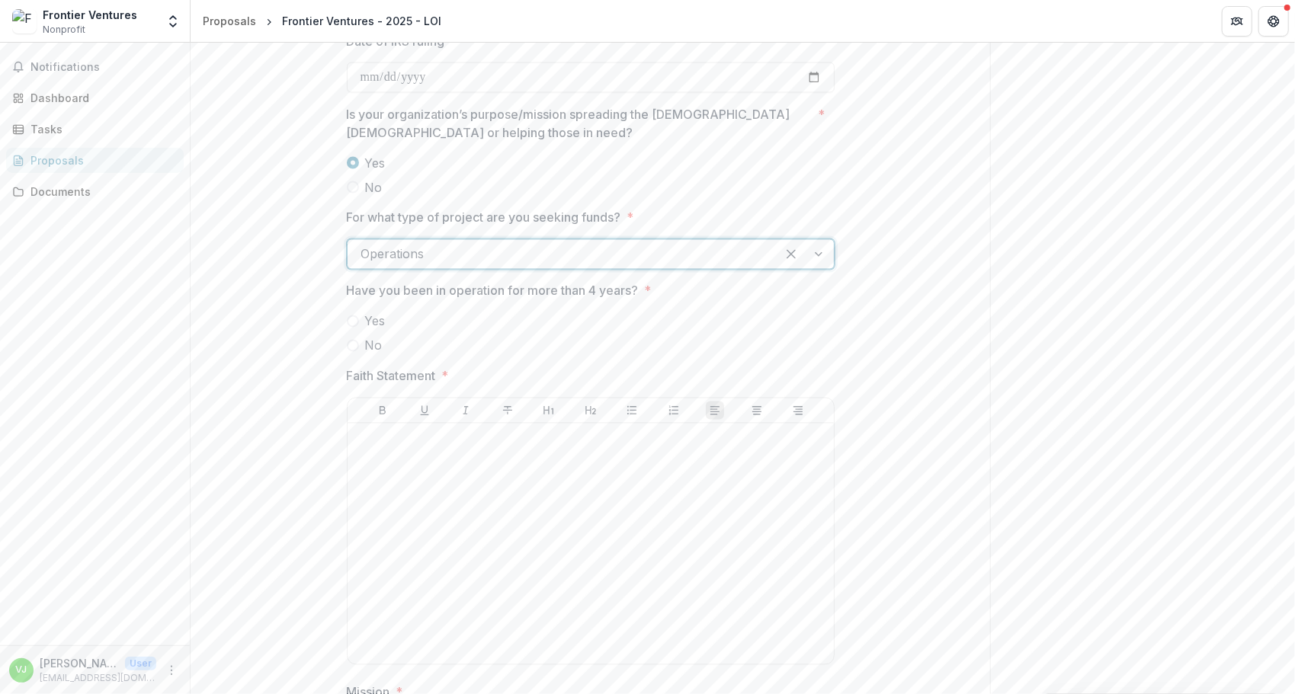
click at [601, 334] on div "Yes No" at bounding box center [591, 334] width 488 height 43
click at [375, 314] on span "Yes" at bounding box center [375, 322] width 21 height 18
drag, startPoint x: 1288, startPoint y: 465, endPoint x: 1294, endPoint y: 520, distance: 55.3
click at [1294, 520] on html "**********" at bounding box center [647, 347] width 1295 height 694
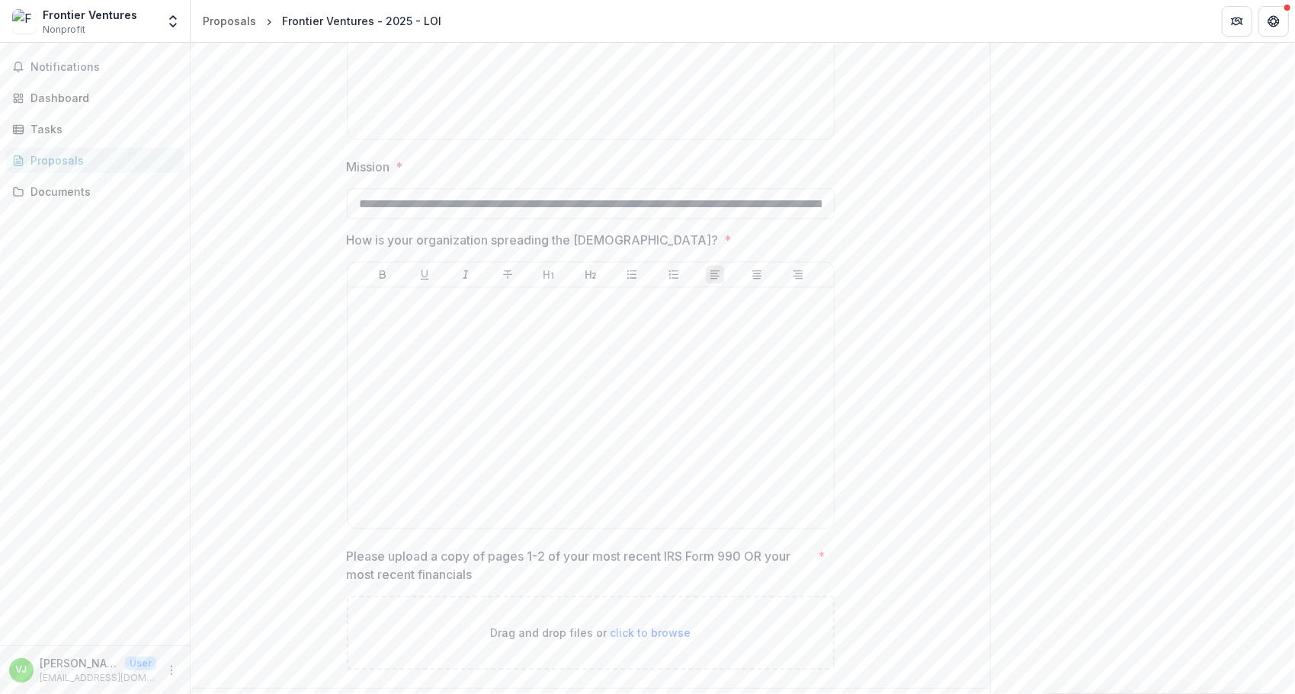
scroll to position [2357, 0]
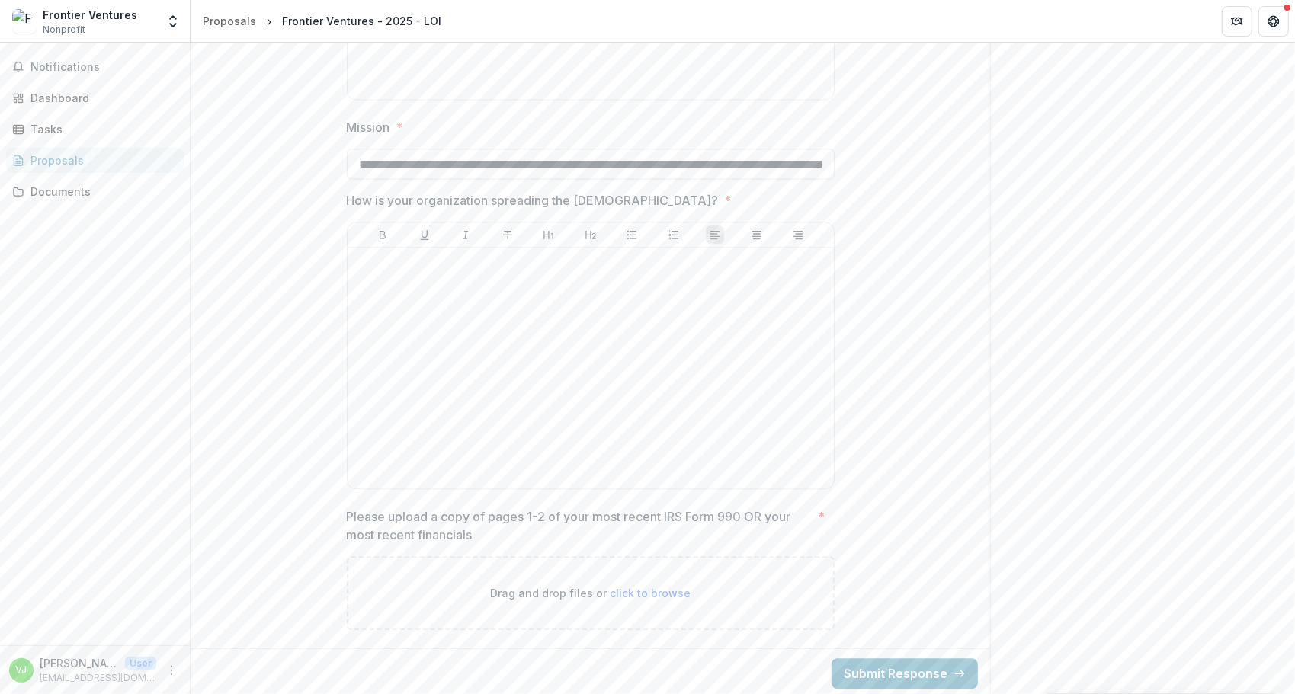
click at [666, 593] on span "click to browse" at bounding box center [650, 593] width 81 height 13
click at [633, 587] on span "click to browse" at bounding box center [650, 593] width 81 height 13
type input "**********"
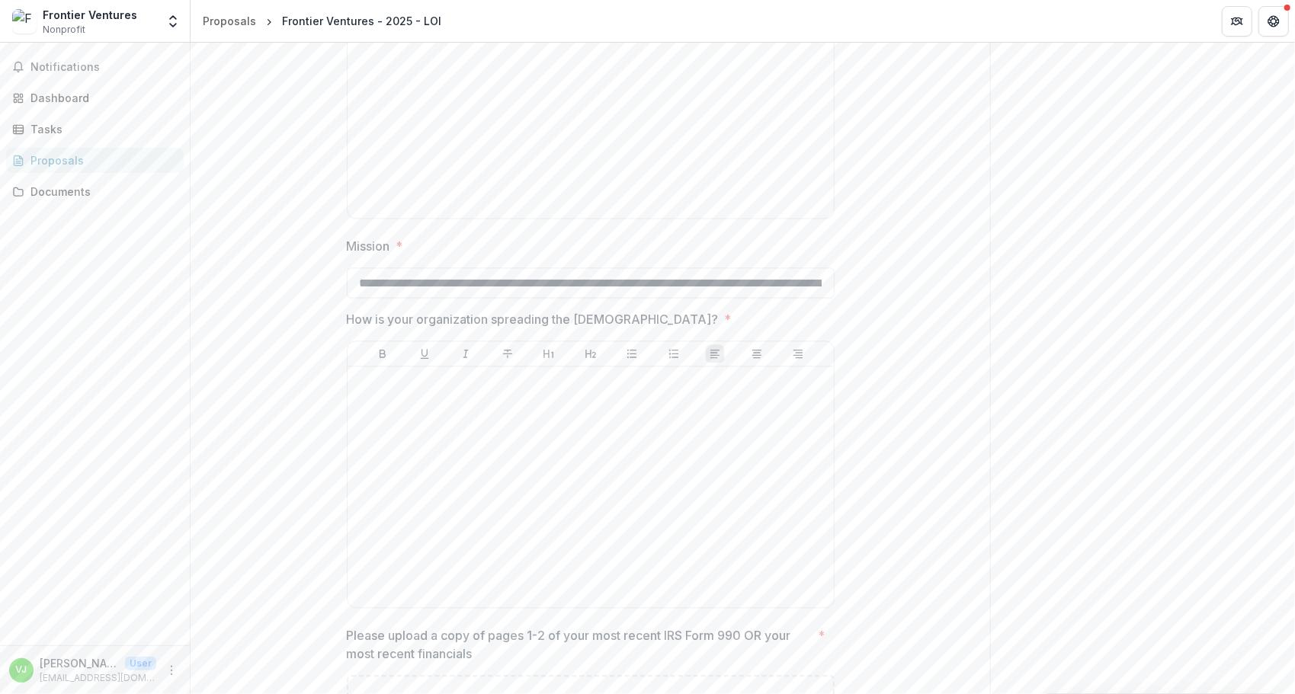
scroll to position [2243, 0]
click at [668, 456] on div at bounding box center [591, 482] width 474 height 229
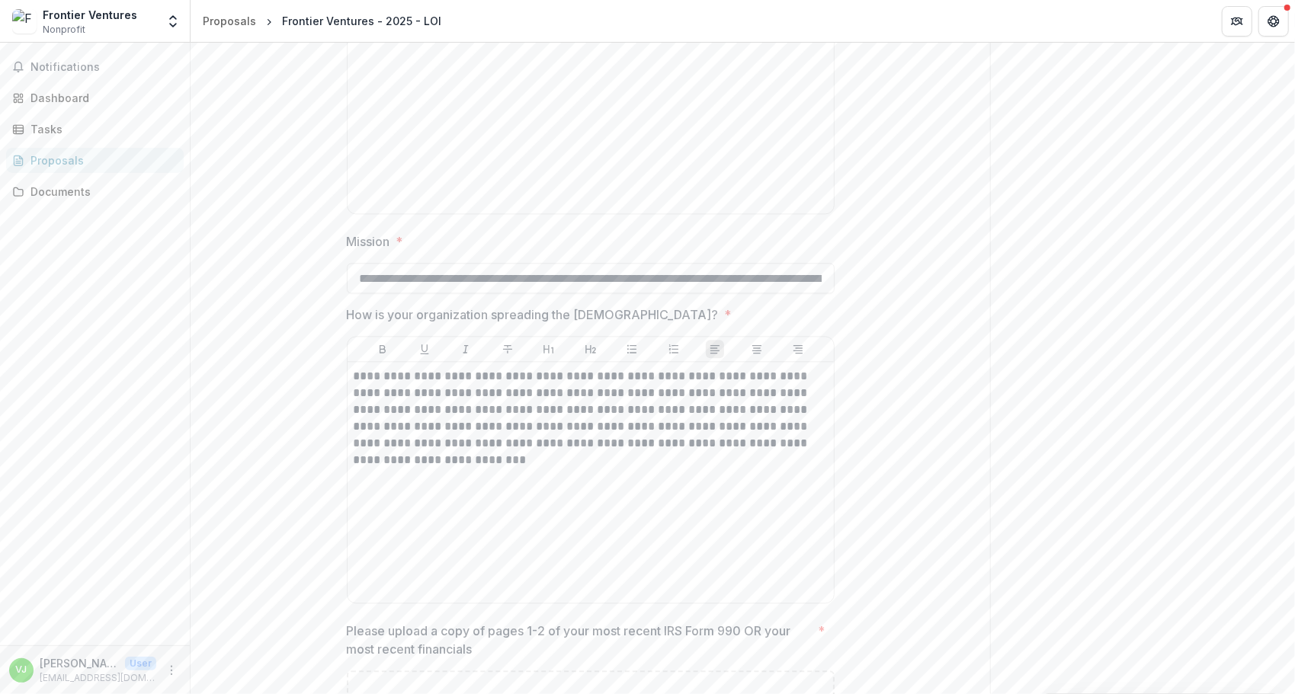
drag, startPoint x: 1290, startPoint y: 584, endPoint x: 1294, endPoint y: 512, distance: 72.6
click at [1294, 512] on html "**********" at bounding box center [647, 347] width 1295 height 694
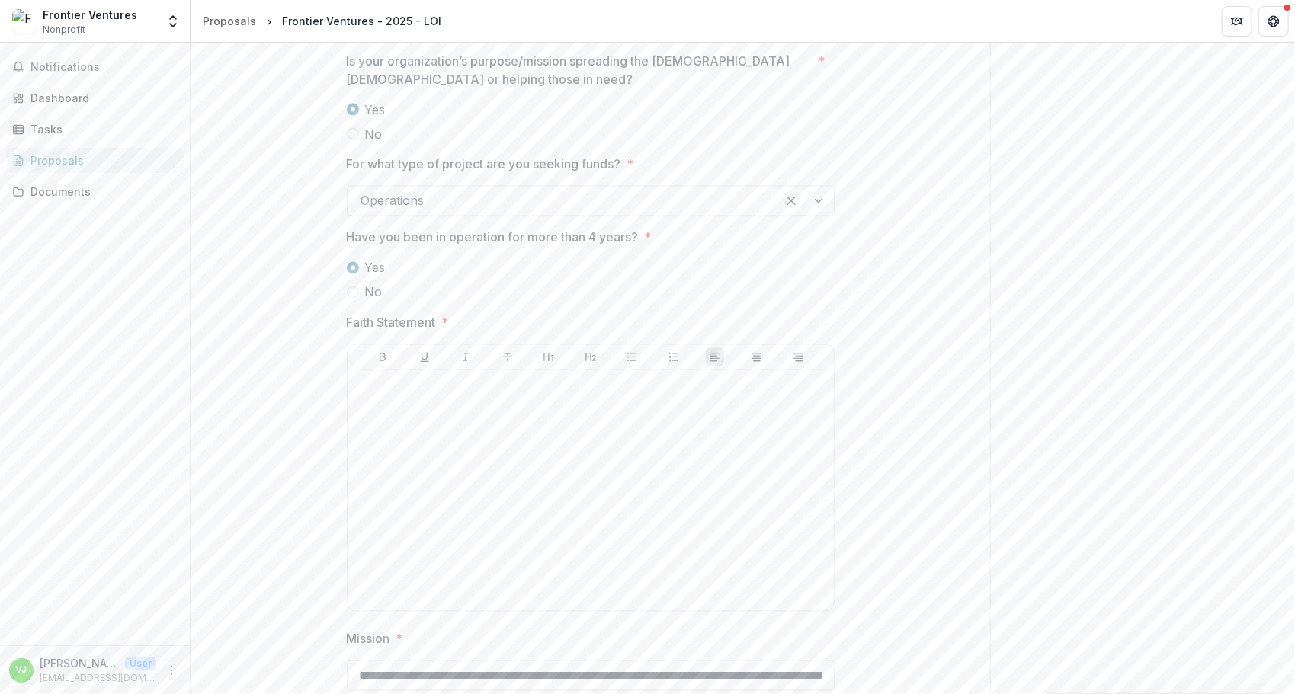
scroll to position [1837, 0]
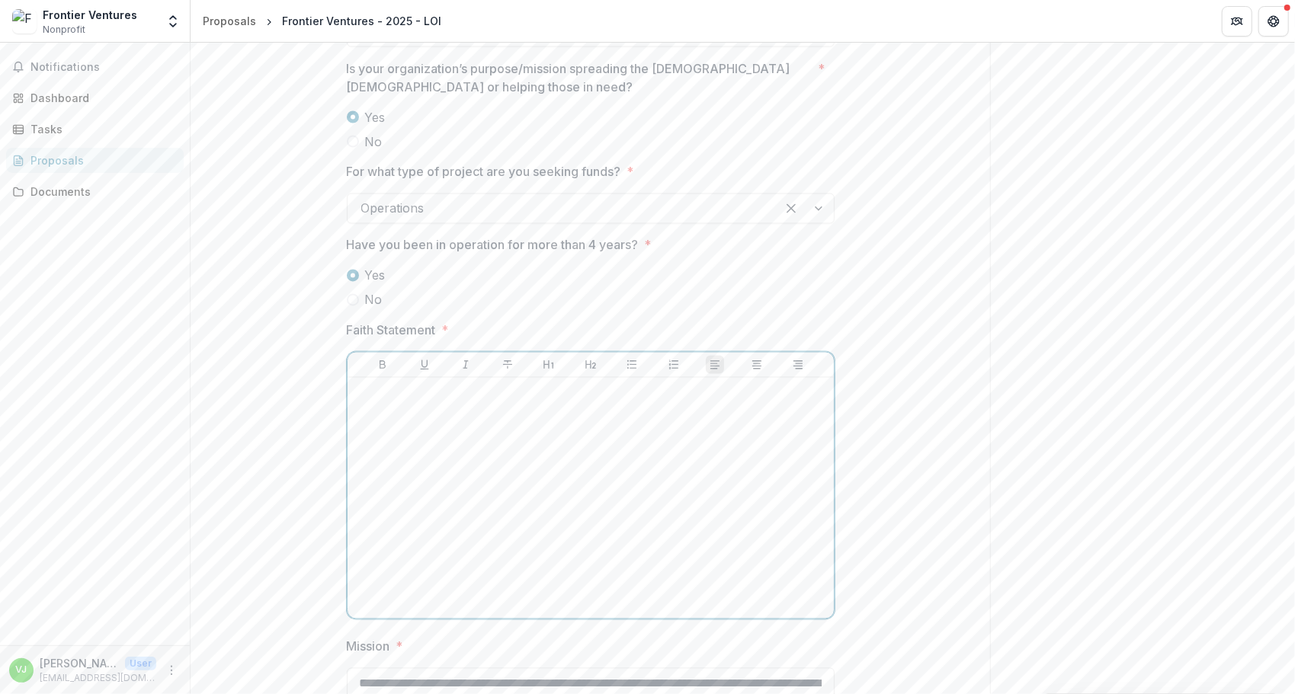
click at [646, 460] on div at bounding box center [591, 498] width 474 height 229
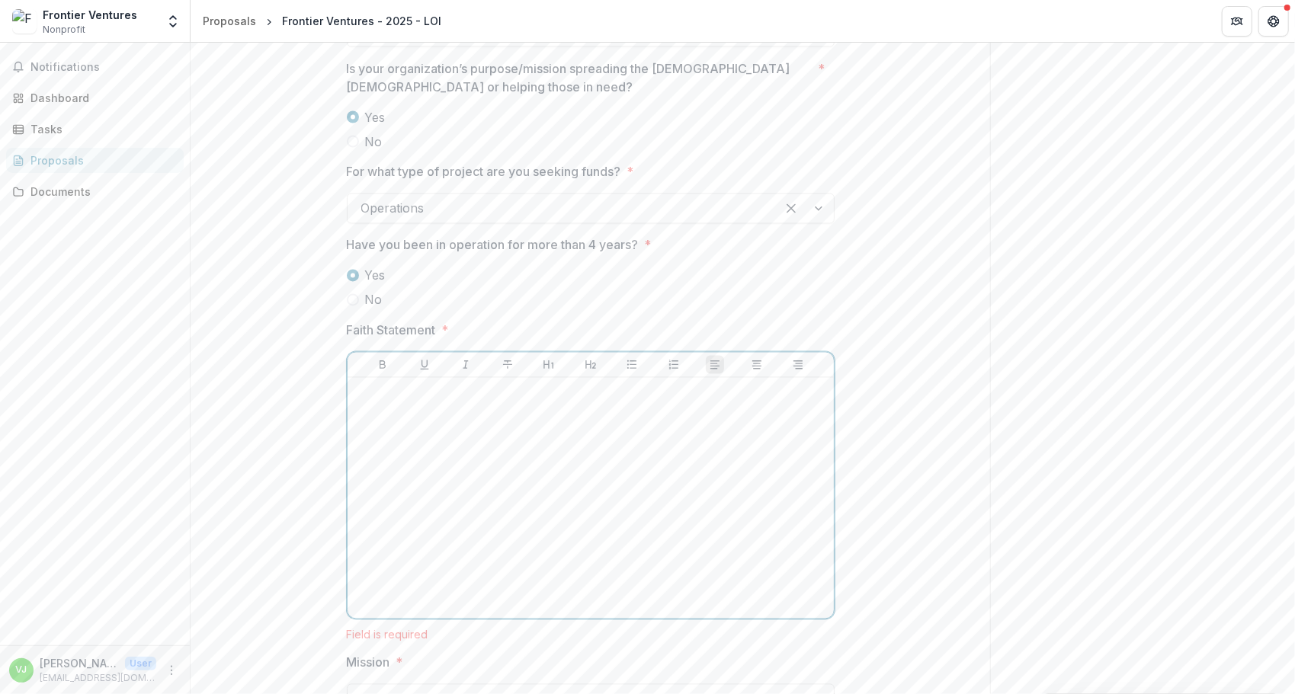
click at [512, 415] on div at bounding box center [591, 498] width 474 height 229
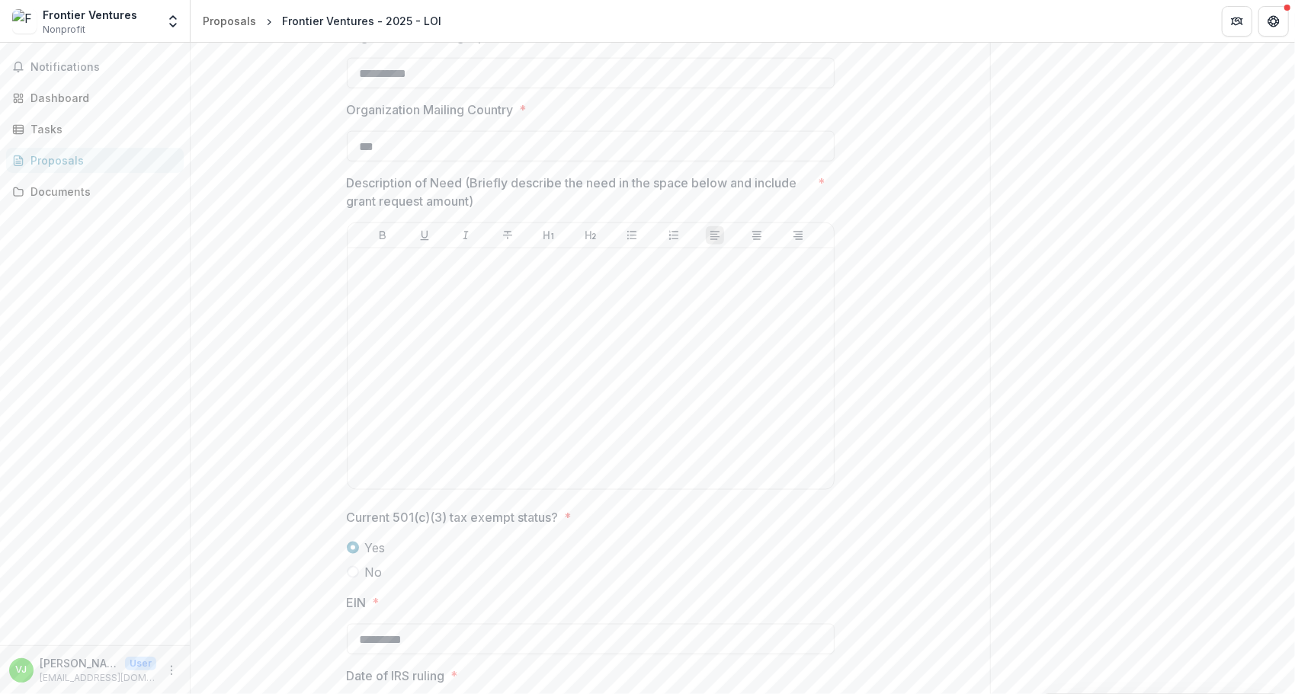
scroll to position [1136, 0]
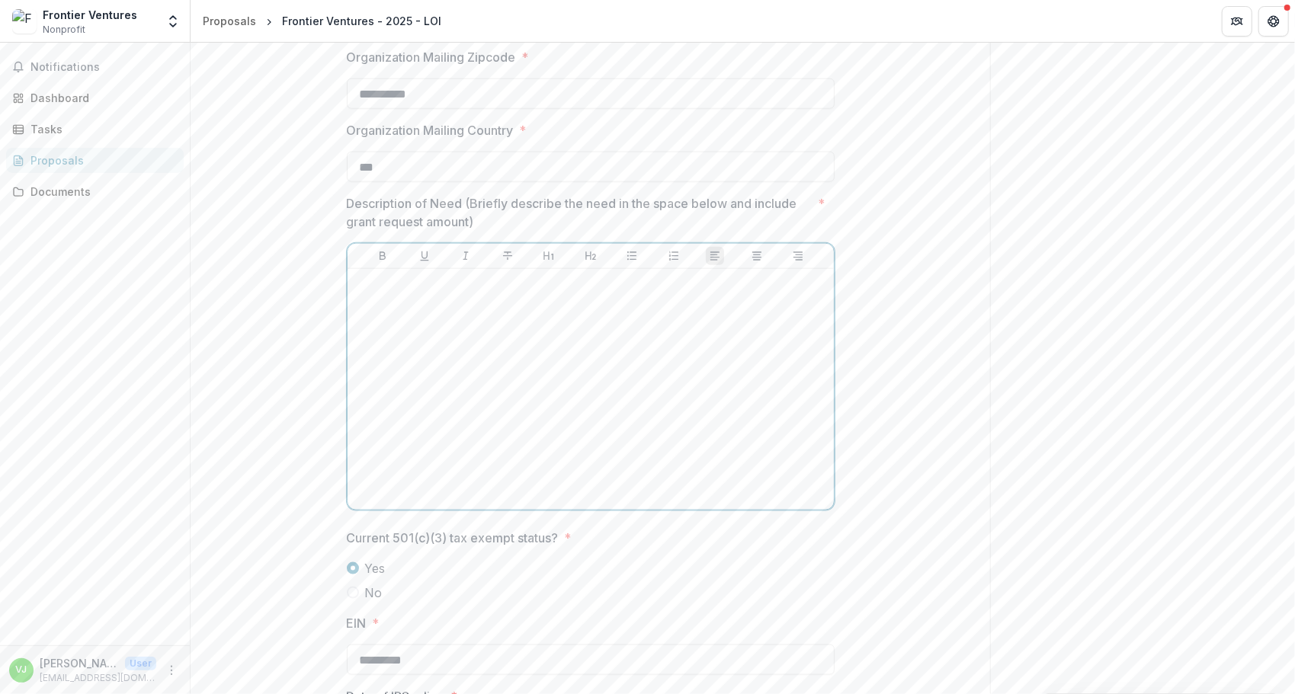
click at [658, 391] on div at bounding box center [591, 389] width 474 height 229
click at [463, 287] on p at bounding box center [591, 283] width 474 height 17
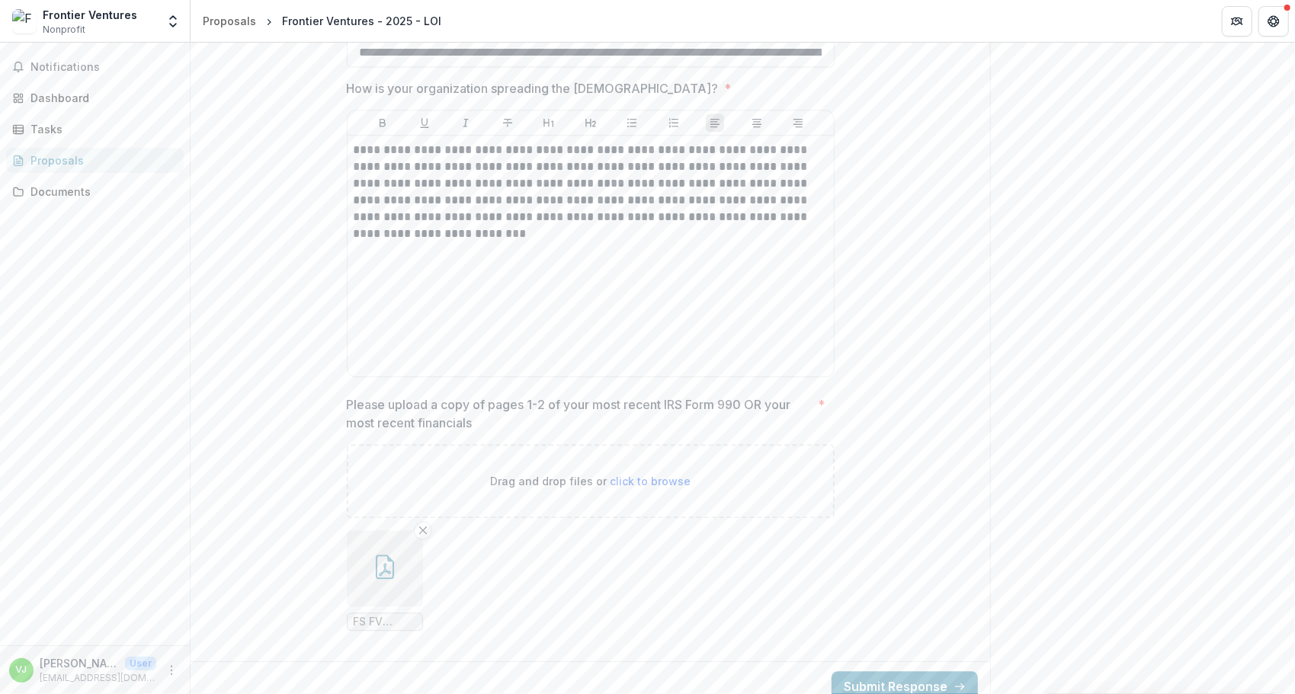
scroll to position [2712, 0]
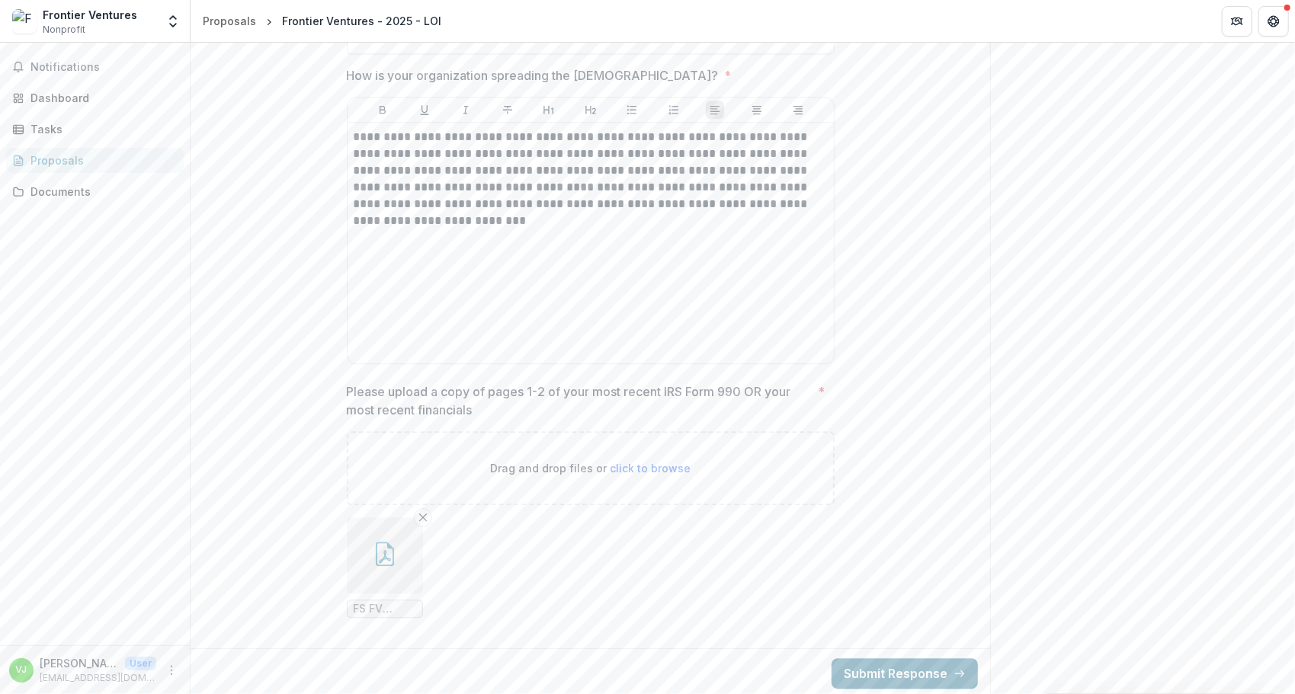
click at [886, 669] on button "Submit Response" at bounding box center [905, 674] width 146 height 30
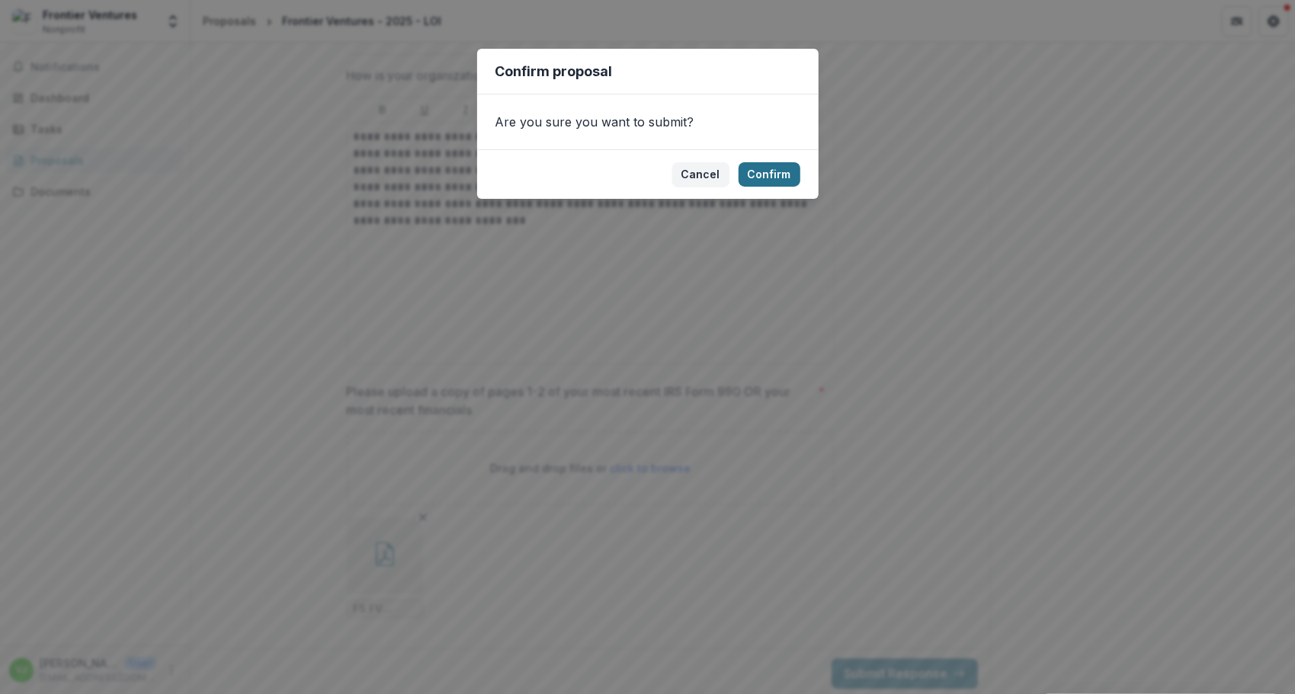
click at [762, 178] on button "Confirm" at bounding box center [770, 174] width 62 height 24
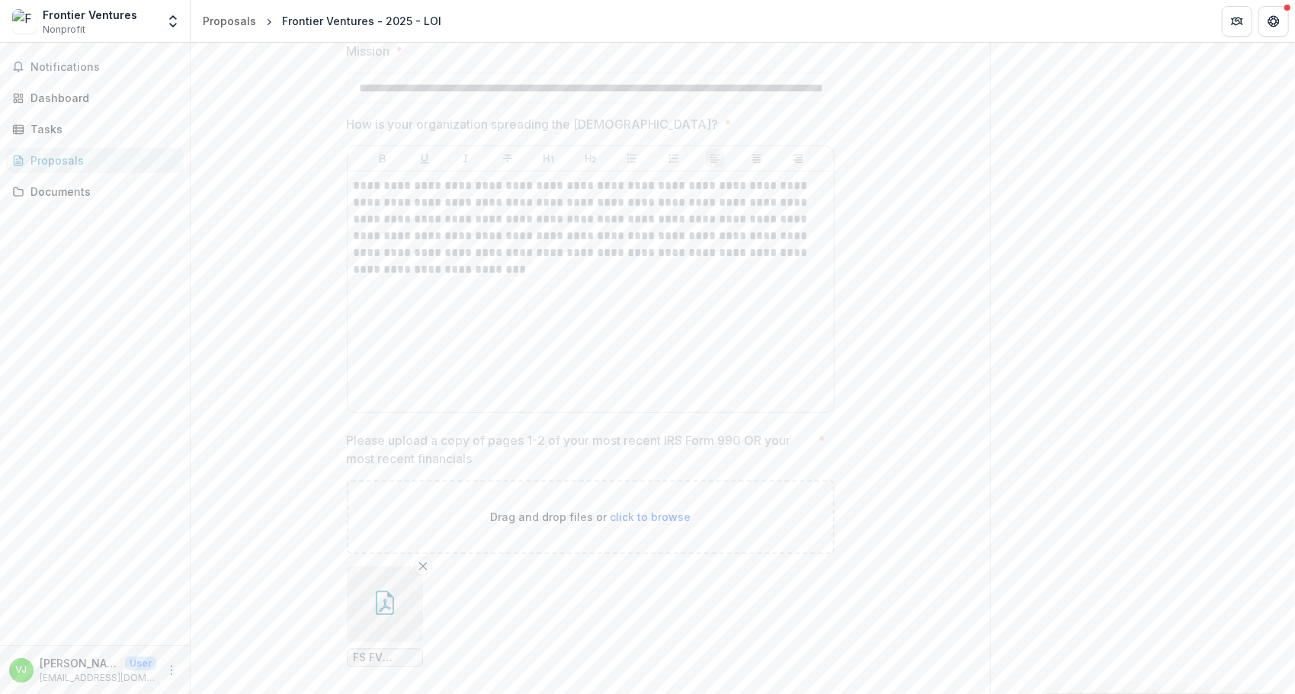
scroll to position [0, 0]
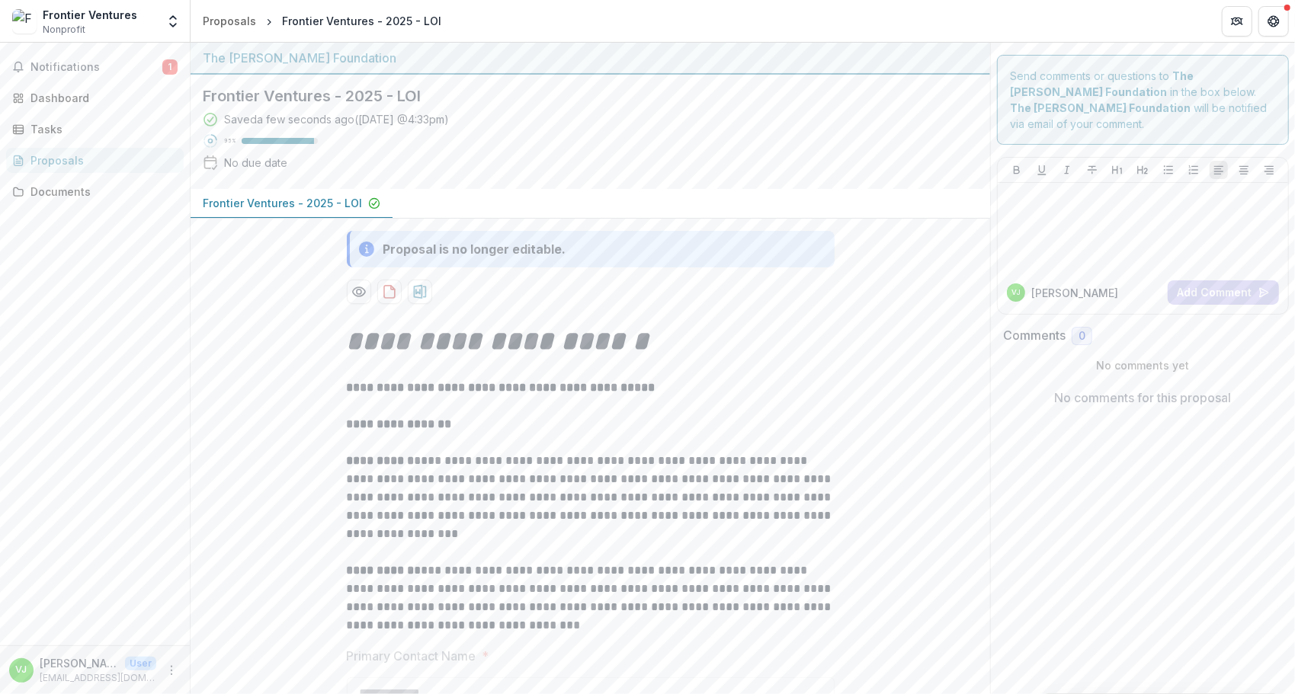
click at [897, 8] on header "Proposals Frontier Ventures - 2025 - LOI" at bounding box center [743, 21] width 1105 height 42
